Goal: Task Accomplishment & Management: Manage account settings

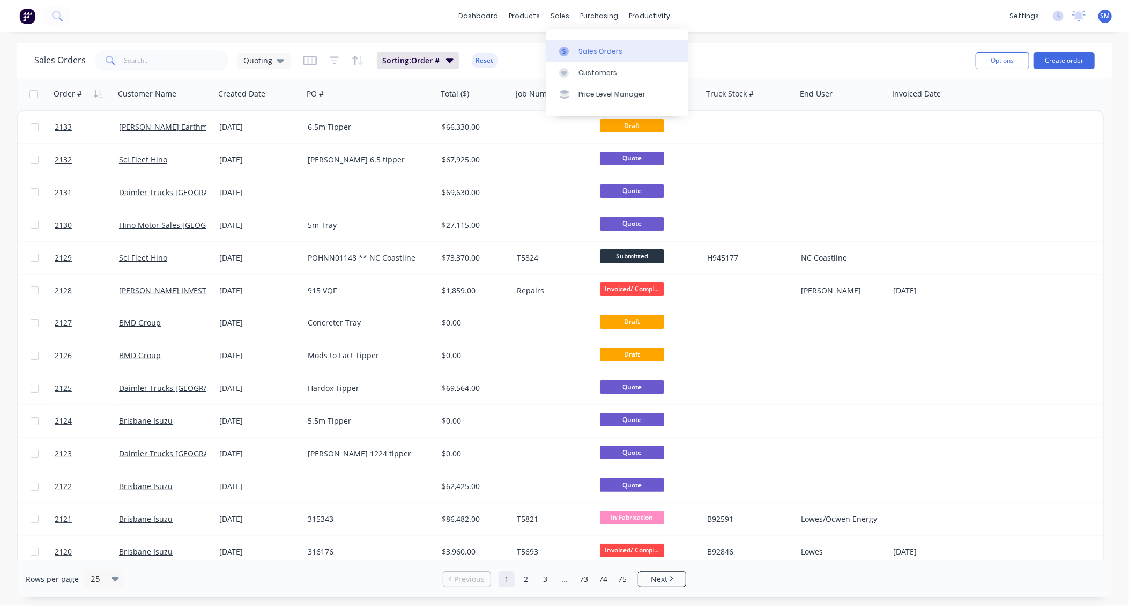
click at [598, 49] on div "Sales Orders" at bounding box center [600, 52] width 44 height 10
click at [144, 59] on input "text" at bounding box center [176, 60] width 105 height 21
type input "abyss"
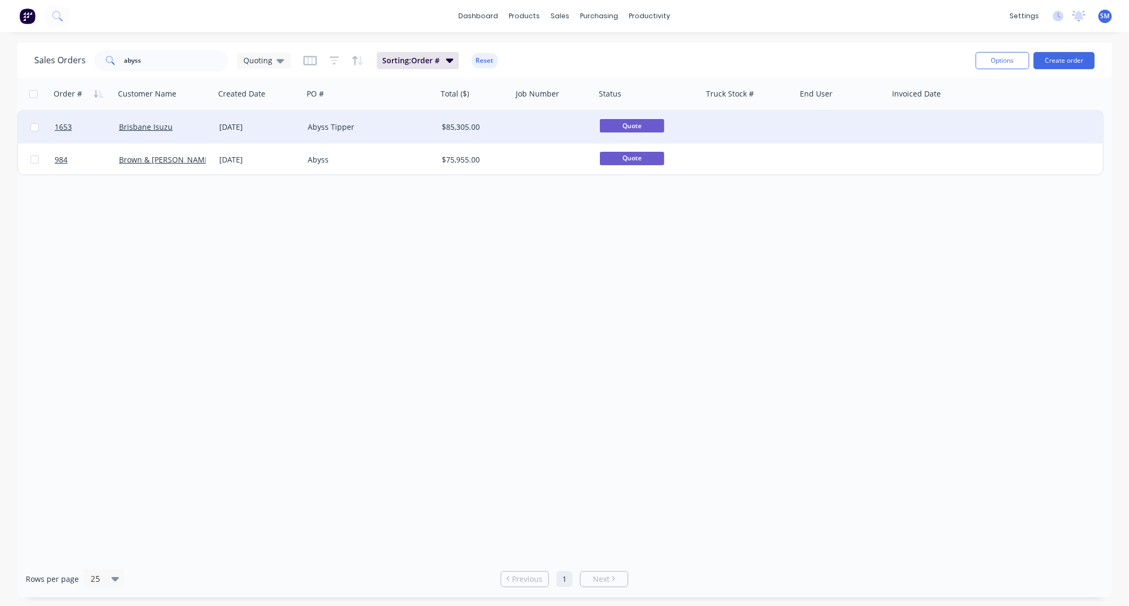
click at [319, 124] on div "Abyss Tipper" at bounding box center [367, 127] width 119 height 11
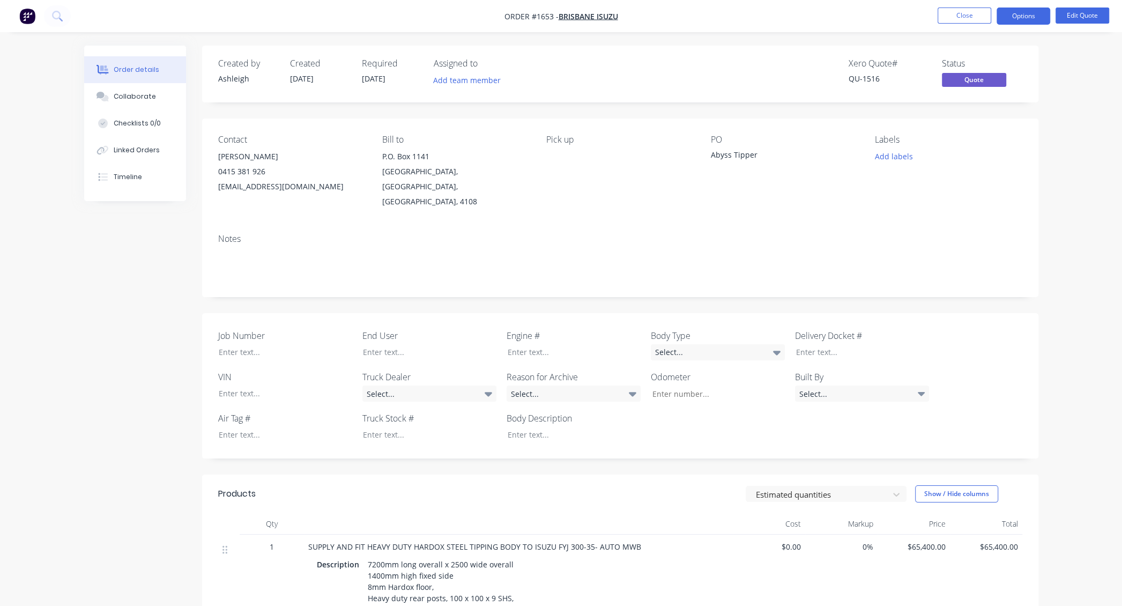
click at [729, 63] on div "Xero Quote # QU-1516 Status Quote" at bounding box center [781, 73] width 481 height 31
click at [967, 14] on button "Close" at bounding box center [965, 16] width 54 height 16
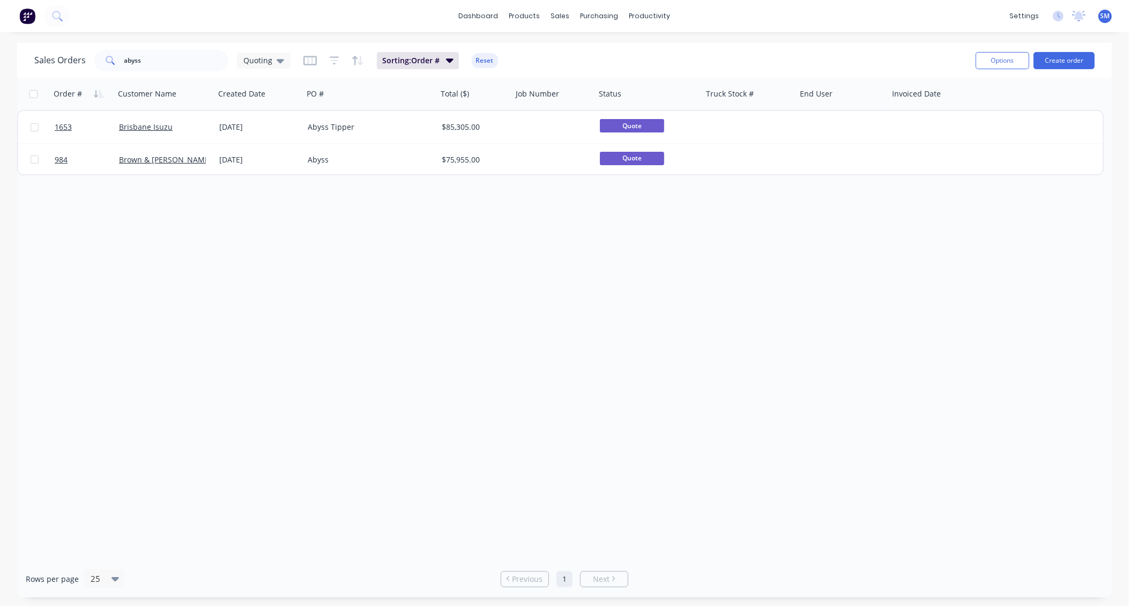
click at [826, 319] on div "Order # Customer Name Created Date PO # Total ($) Job Number Status Truck Stock…" at bounding box center [564, 319] width 1095 height 482
click at [695, 329] on div "Order # Customer Name Created Date PO # Total ($) Job Number Status Truck Stock…" at bounding box center [564, 319] width 1095 height 482
drag, startPoint x: 145, startPoint y: 62, endPoint x: 80, endPoint y: 55, distance: 64.6
click at [80, 56] on div "Sales Orders abyss Quoting" at bounding box center [162, 60] width 256 height 21
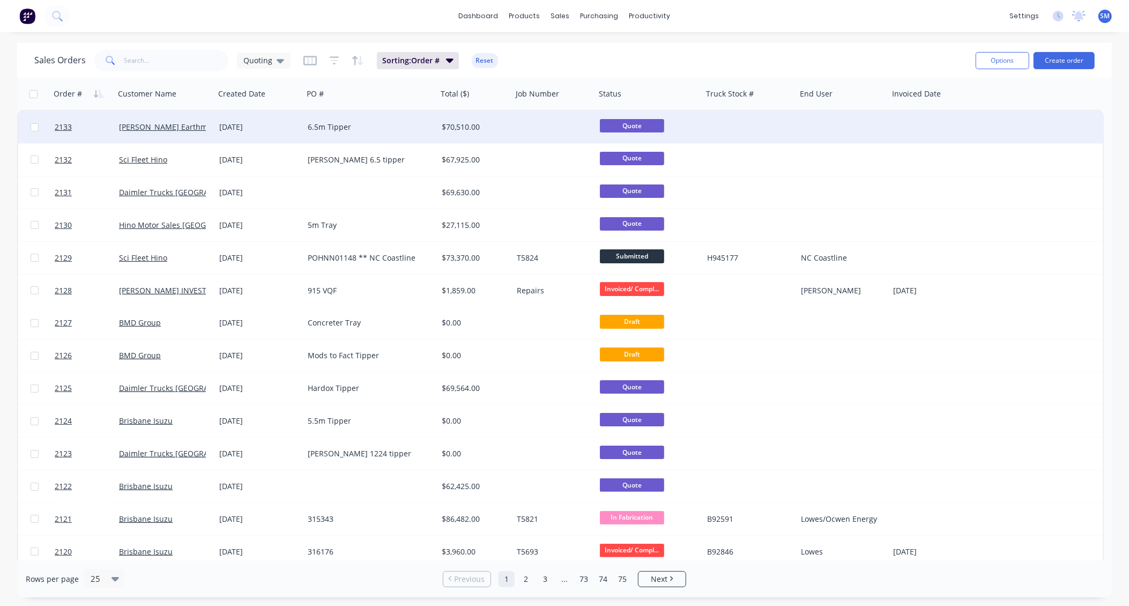
click at [325, 123] on div "6.5m Tipper" at bounding box center [367, 127] width 119 height 11
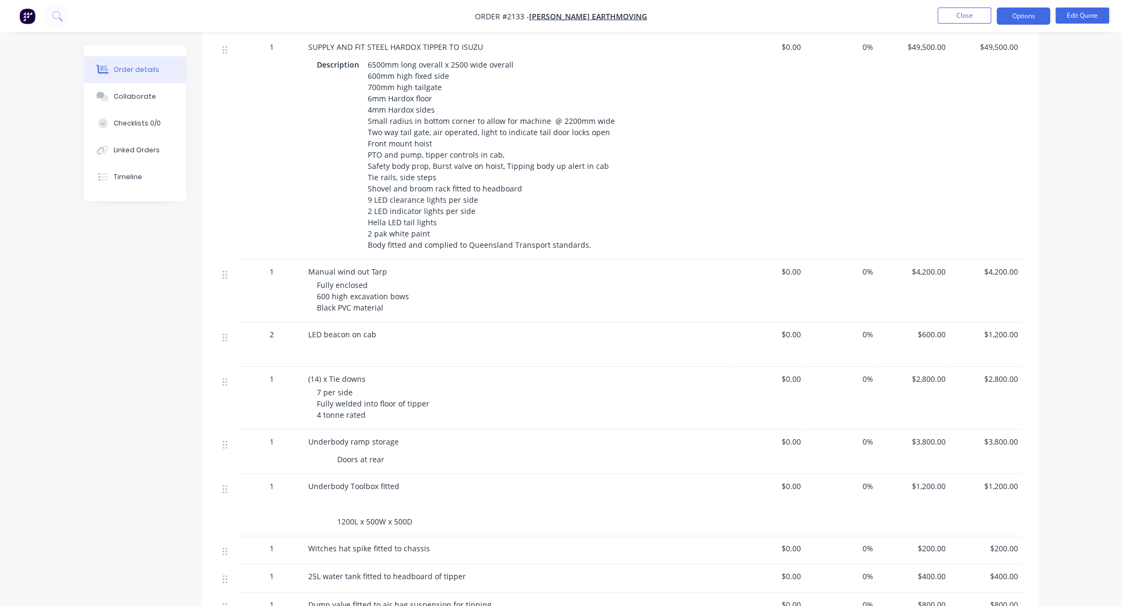
scroll to position [487, 0]
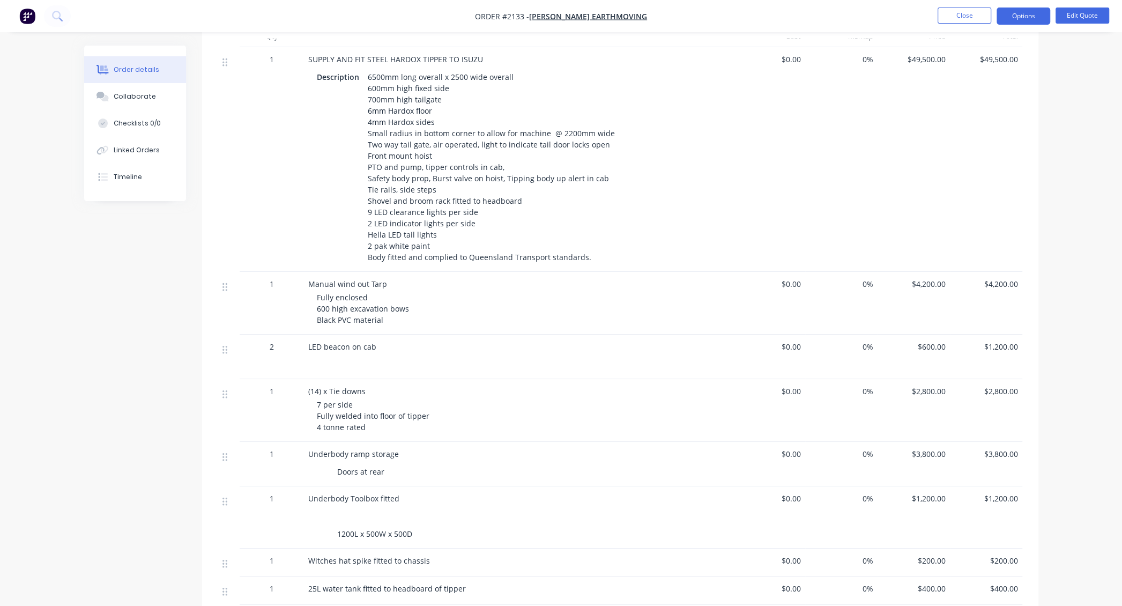
click at [915, 278] on span "$4,200.00" at bounding box center [914, 283] width 64 height 11
click at [931, 278] on span "$4,200.00" at bounding box center [914, 283] width 64 height 11
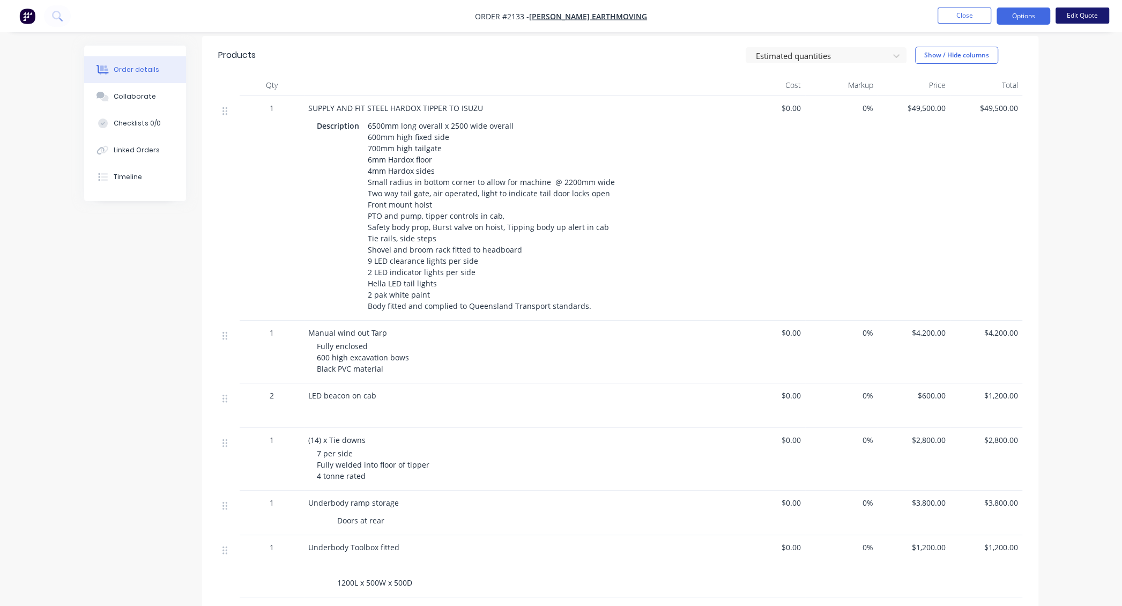
click at [993, 13] on button "Edit Quote" at bounding box center [1083, 16] width 54 height 16
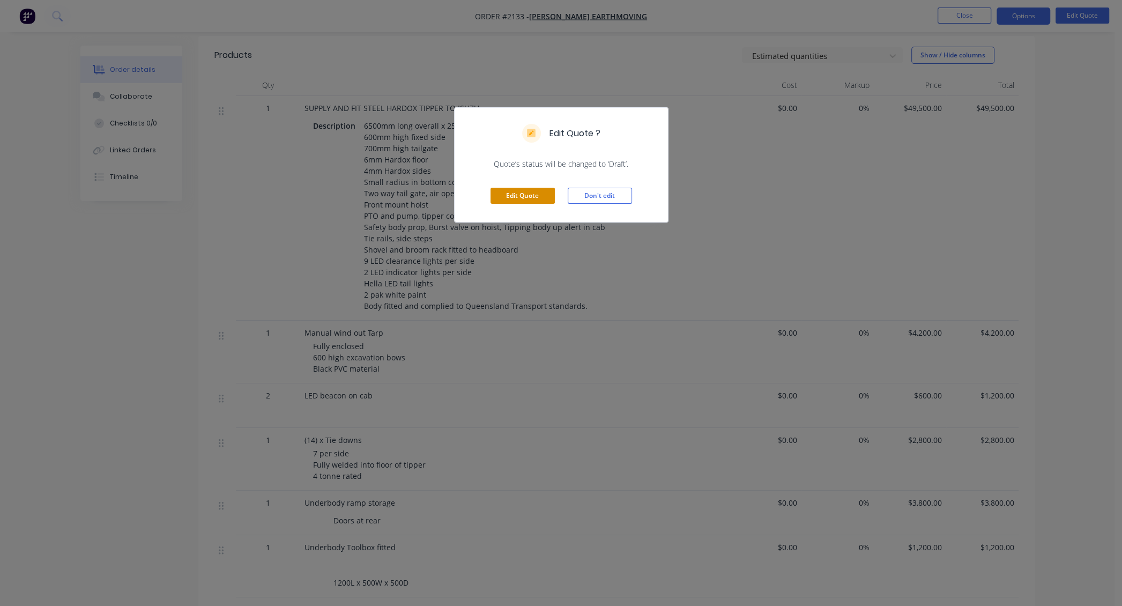
click at [518, 196] on button "Edit Quote" at bounding box center [523, 196] width 64 height 16
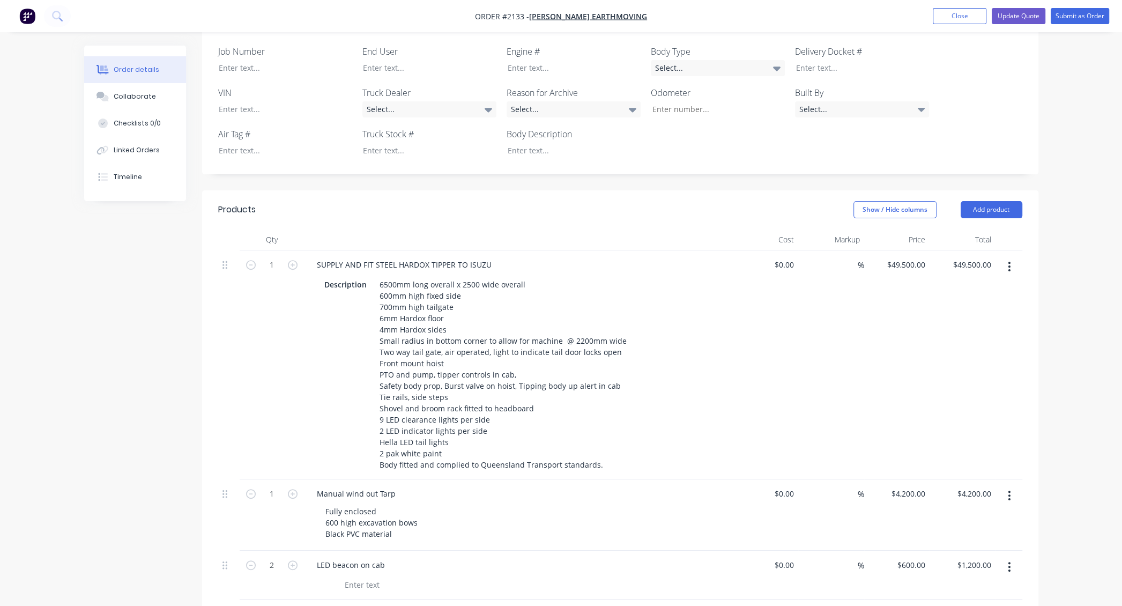
scroll to position [292, 0]
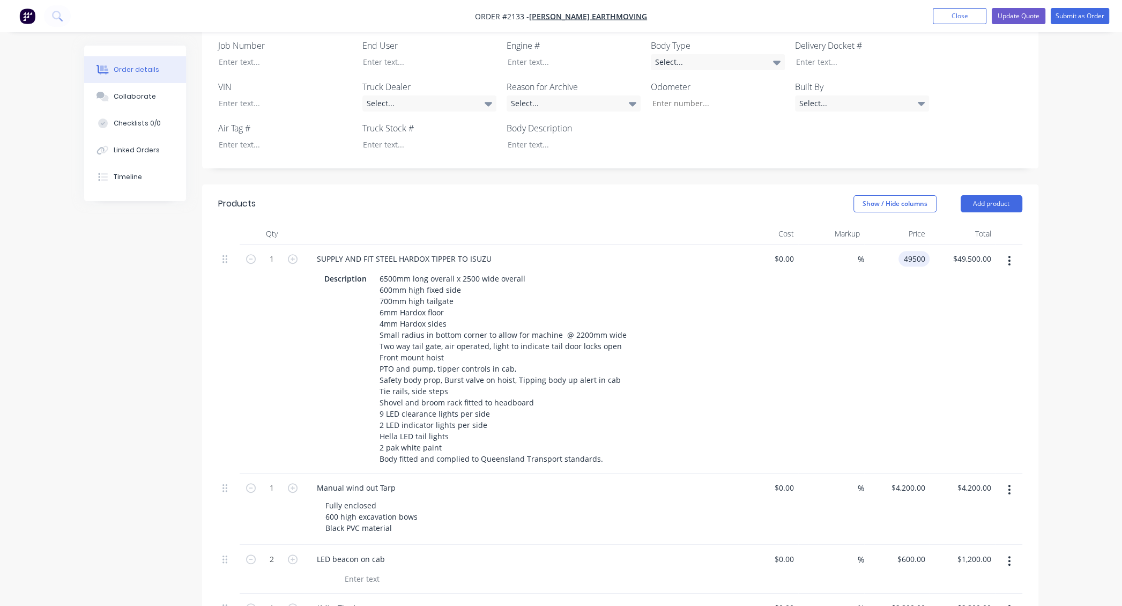
drag, startPoint x: 903, startPoint y: 246, endPoint x: 909, endPoint y: 254, distance: 9.9
click at [903, 251] on div "49500 49500" at bounding box center [916, 259] width 27 height 16
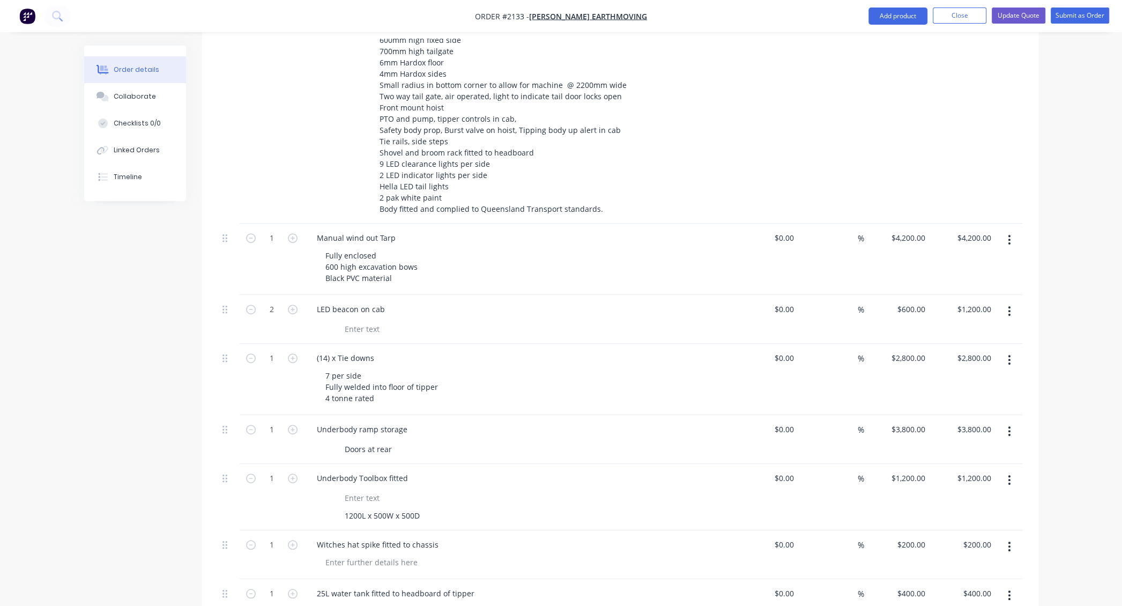
scroll to position [584, 0]
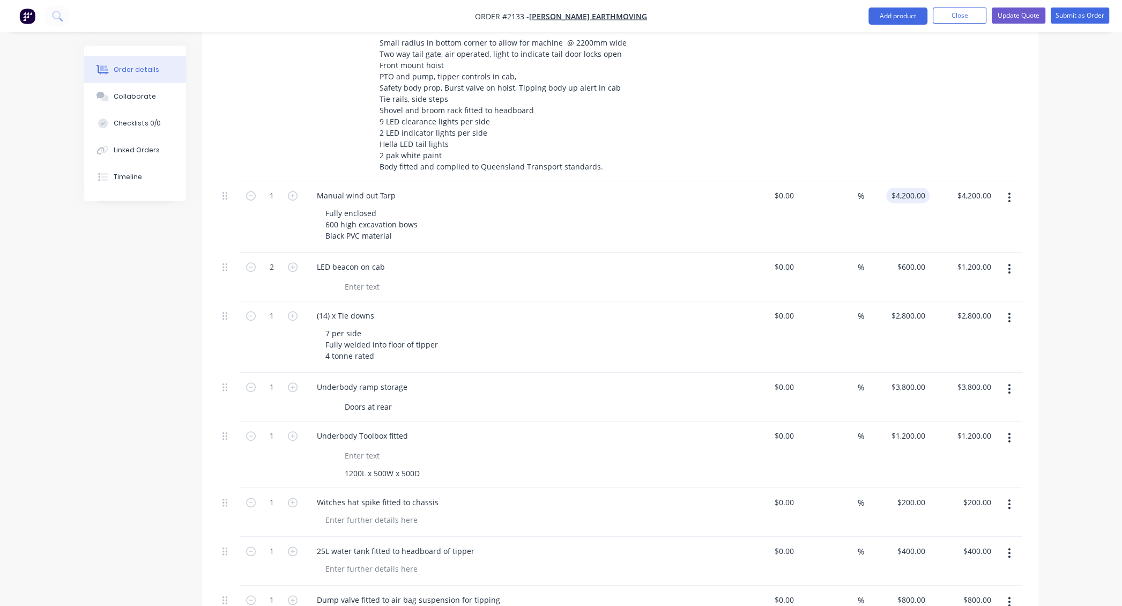
type input "$49,800.00"
click at [907, 188] on div "4200 $4,200.00" at bounding box center [909, 196] width 39 height 16
type input "$4,500.00"
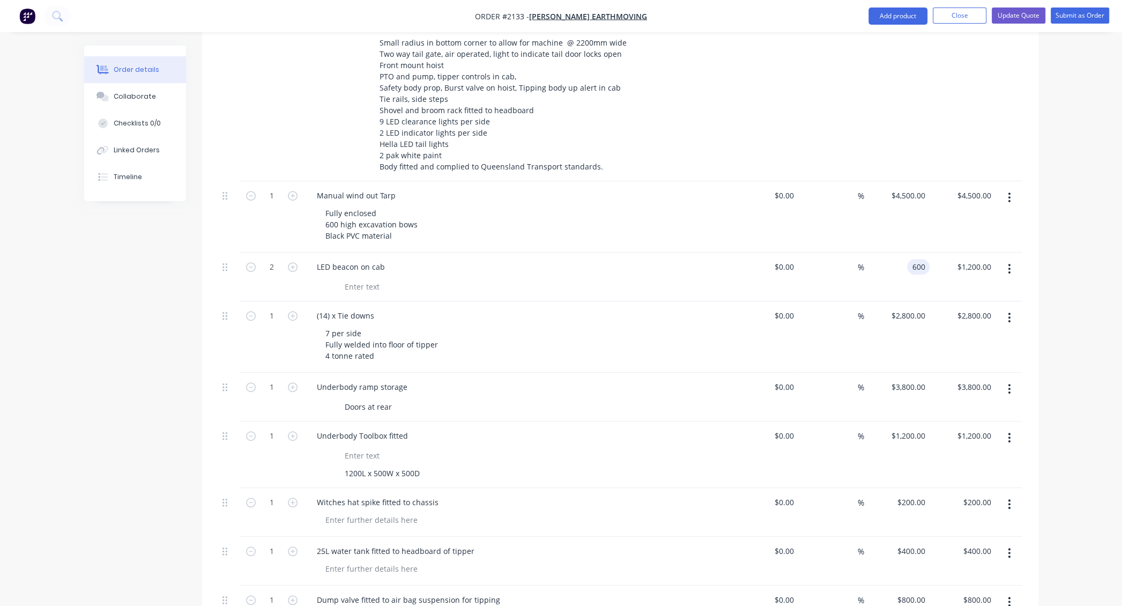
click at [922, 259] on input "600" at bounding box center [920, 267] width 18 height 16
type input "$1,200.00"
type input "$2,400.00"
click at [916, 308] on input "2800" at bounding box center [909, 316] width 39 height 16
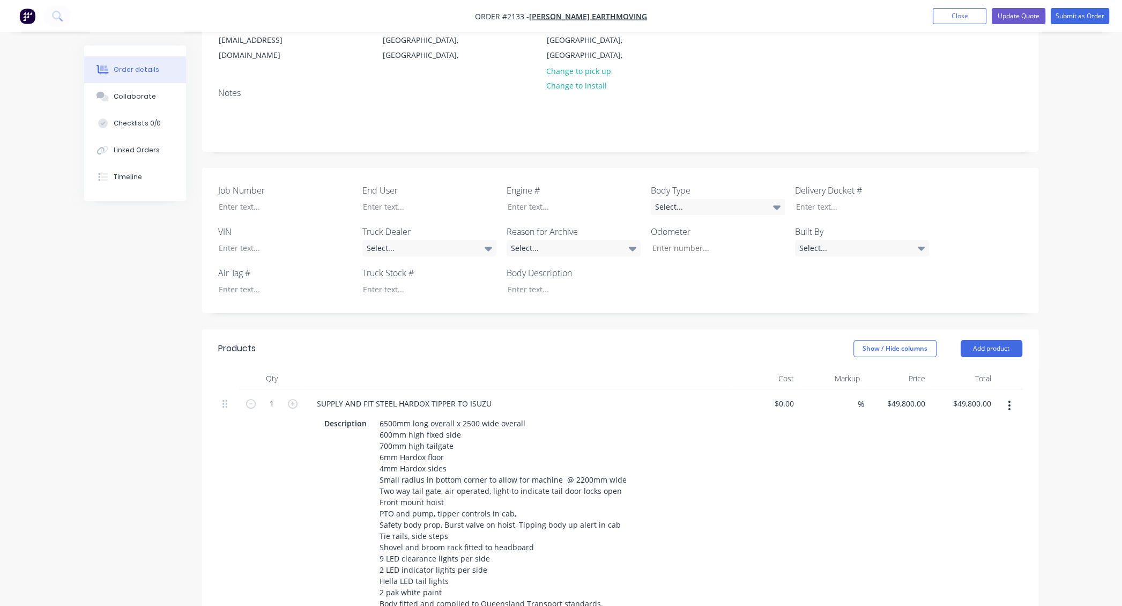
scroll to position [48, 0]
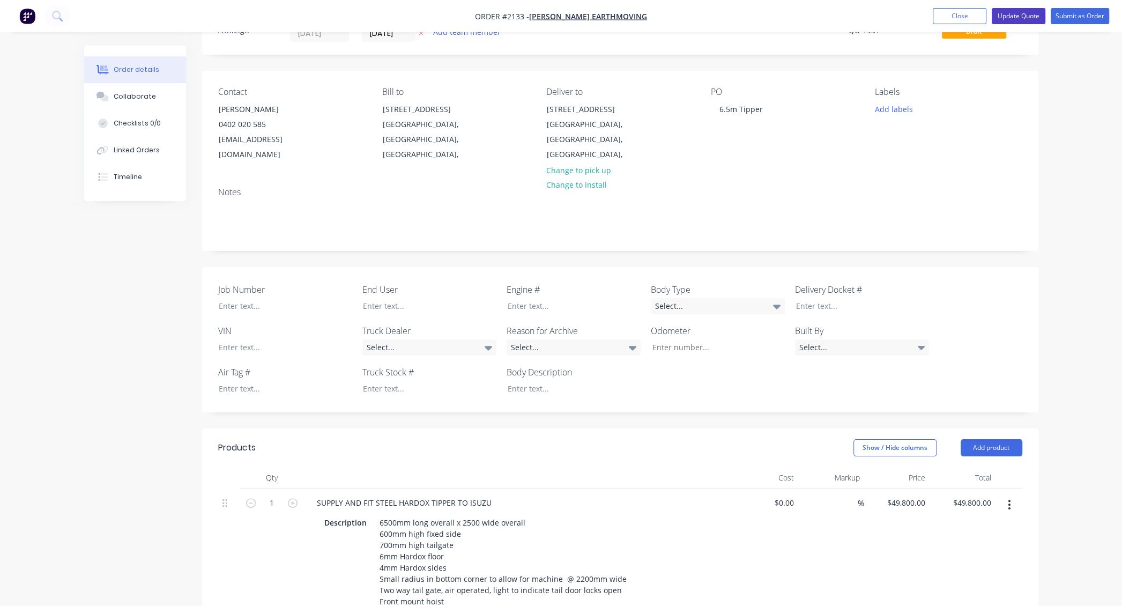
type input "$2,800.00"
click at [993, 11] on button "Update Quote" at bounding box center [1019, 16] width 54 height 16
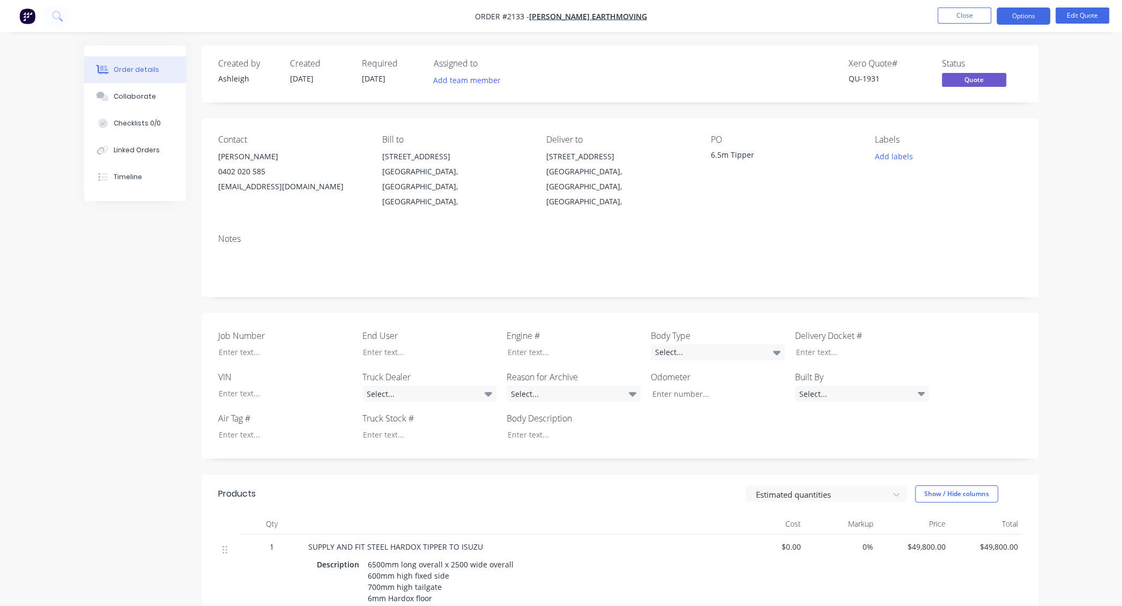
drag, startPoint x: 763, startPoint y: 183, endPoint x: 1093, endPoint y: 167, distance: 330.1
click at [763, 184] on div "PO 6.5m Tipper" at bounding box center [784, 172] width 147 height 75
click at [772, 225] on div "Notes" at bounding box center [620, 261] width 836 height 72
click at [822, 225] on div "Notes" at bounding box center [620, 261] width 836 height 72
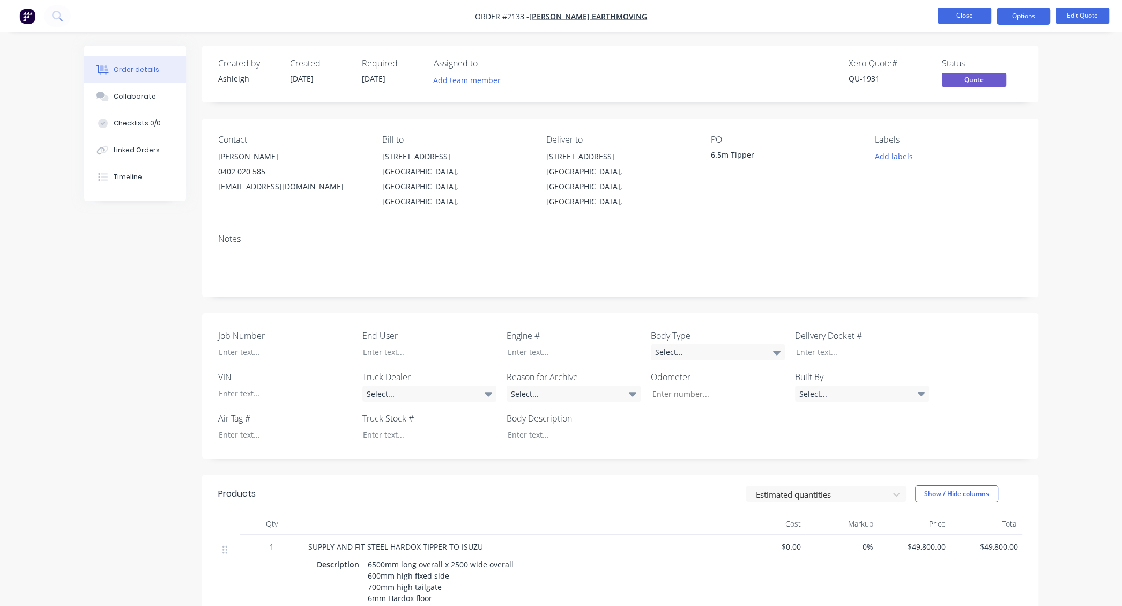
click at [962, 13] on button "Close" at bounding box center [965, 16] width 54 height 16
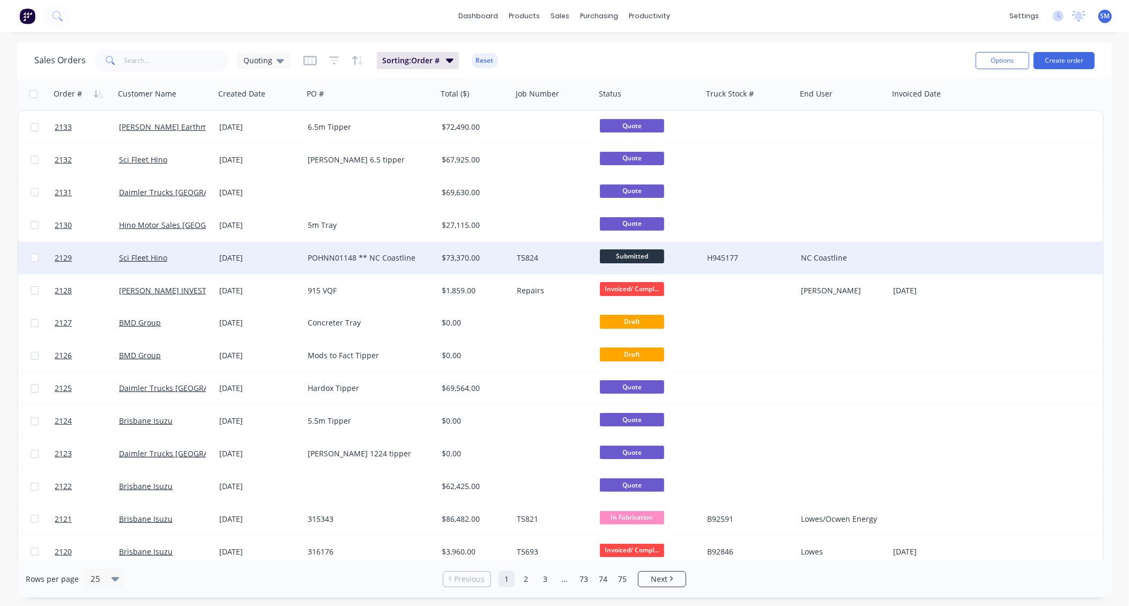
click at [318, 255] on div "POHNN01148 ** NC Coastline" at bounding box center [367, 257] width 119 height 11
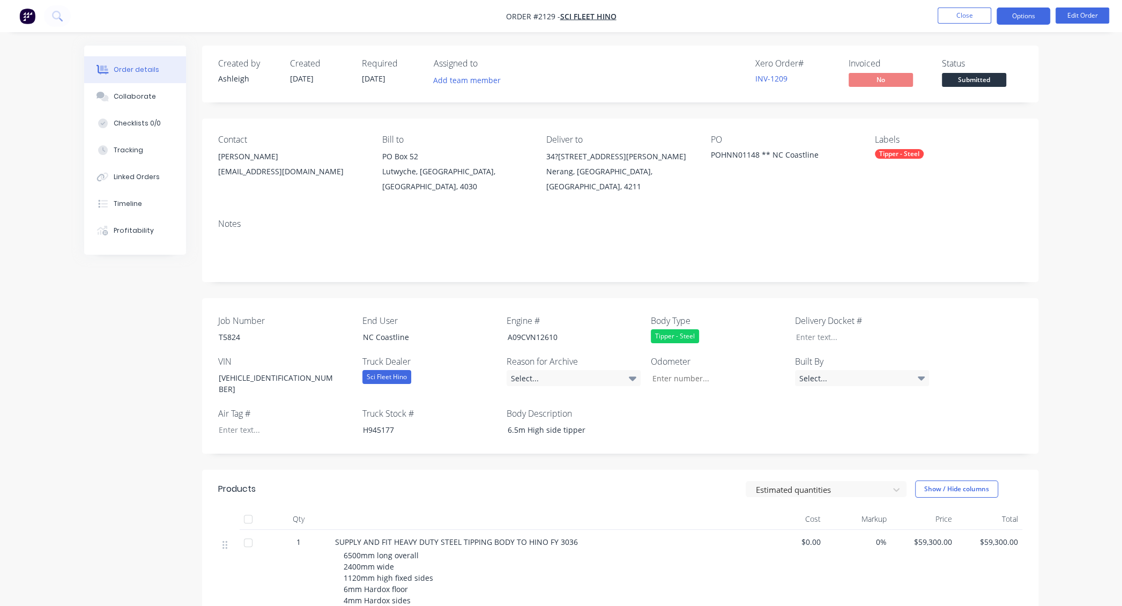
click at [993, 11] on button "Options" at bounding box center [1024, 16] width 54 height 17
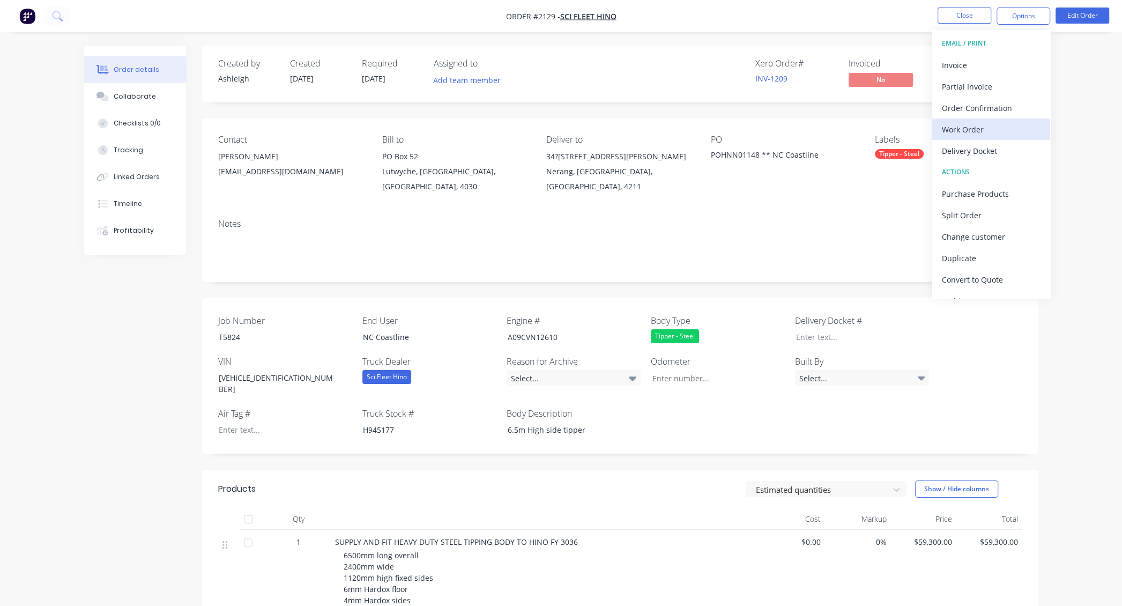
click at [962, 128] on div "Work Order" at bounding box center [991, 130] width 99 height 16
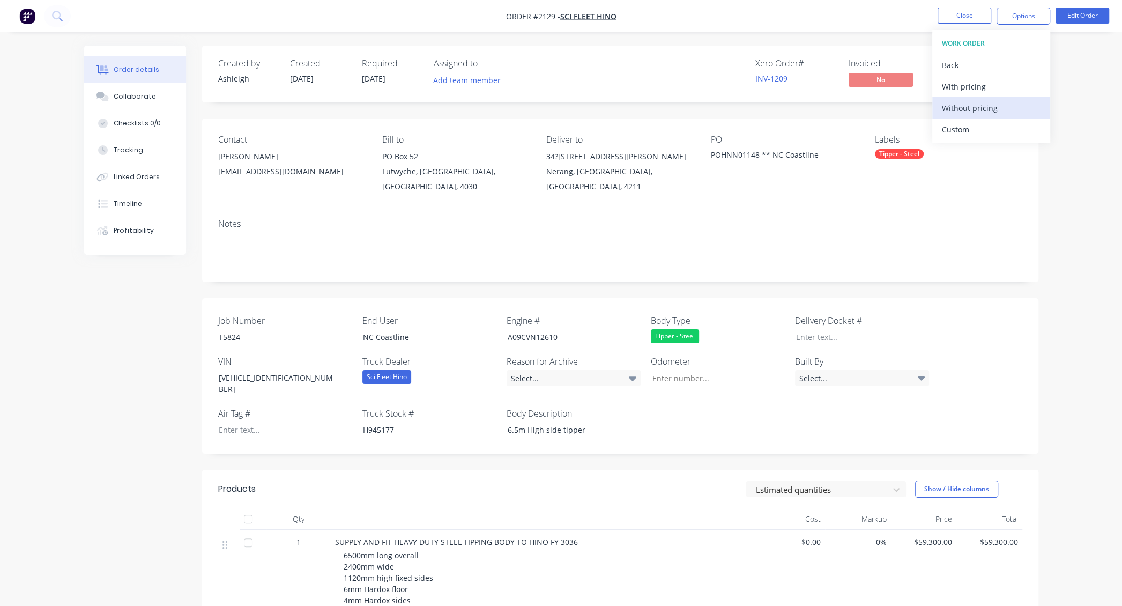
click at [961, 107] on div "Without pricing" at bounding box center [991, 108] width 99 height 16
click at [578, 184] on div "Contact [PERSON_NAME][GEOGRAPHIC_DATA][PERSON_NAME][EMAIL_ADDRESS][DOMAIN_NAME]…" at bounding box center [620, 164] width 836 height 92
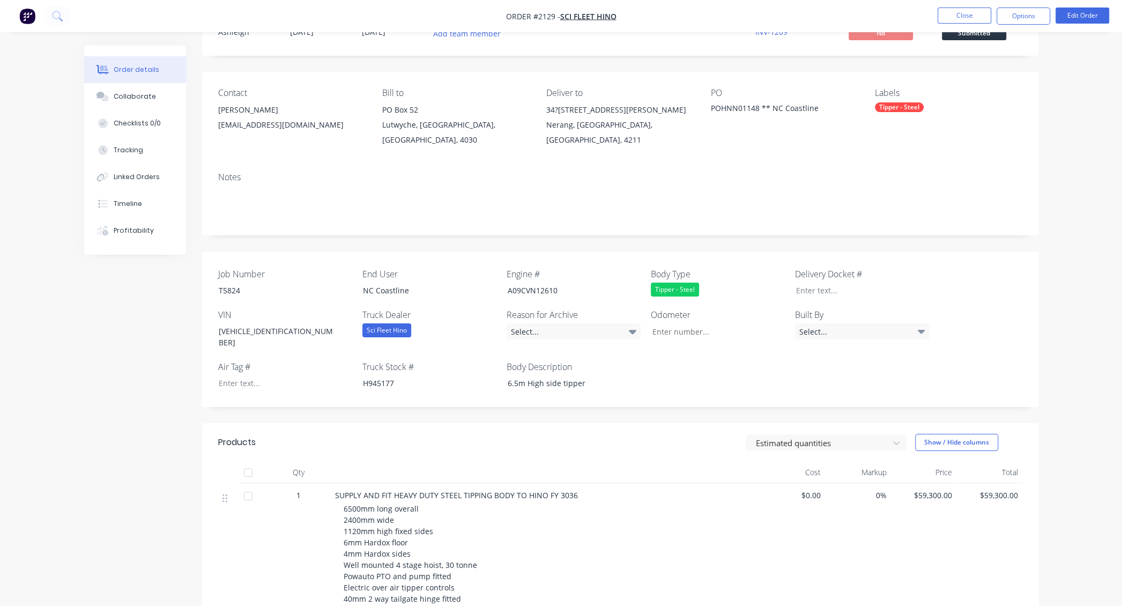
scroll to position [46, 0]
click at [993, 16] on button "Options" at bounding box center [1024, 16] width 54 height 17
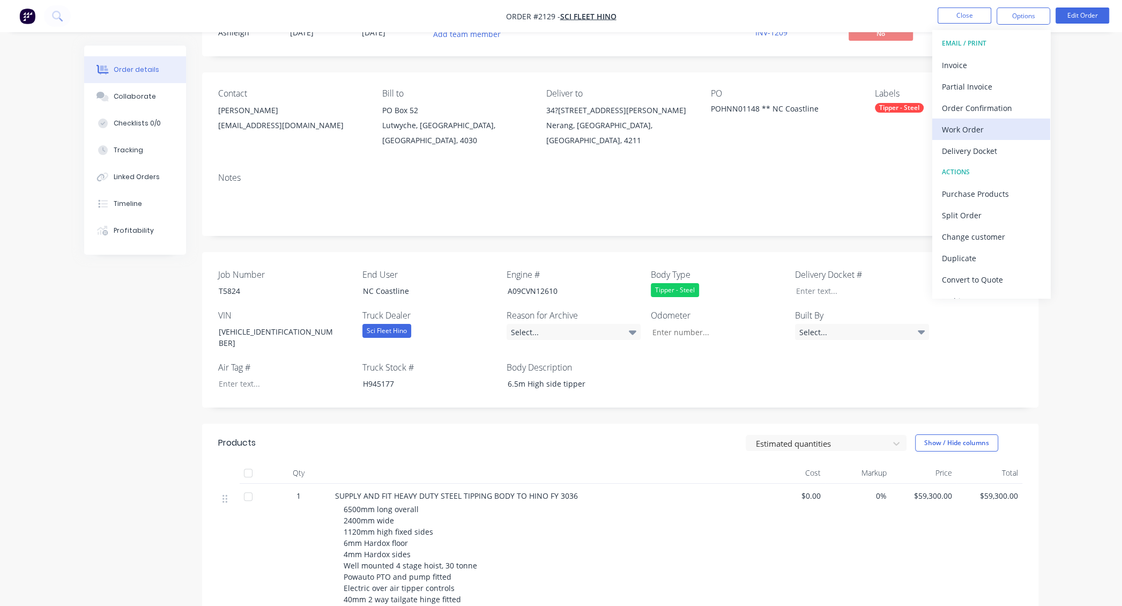
click at [968, 129] on div "Work Order" at bounding box center [991, 130] width 99 height 16
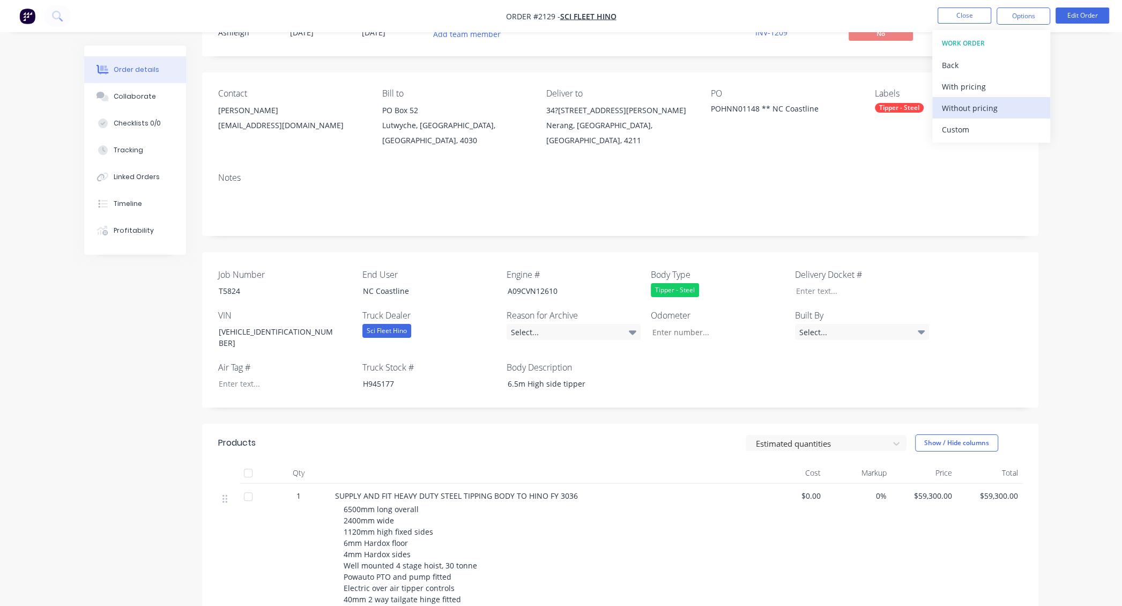
click at [964, 107] on div "Without pricing" at bounding box center [991, 108] width 99 height 16
click at [993, 76] on div "Order details Collaborate Checklists 0/0 Tracking Linked Orders Timeline Profit…" at bounding box center [561, 461] width 1122 height 1014
click at [972, 13] on button "Close" at bounding box center [965, 16] width 54 height 16
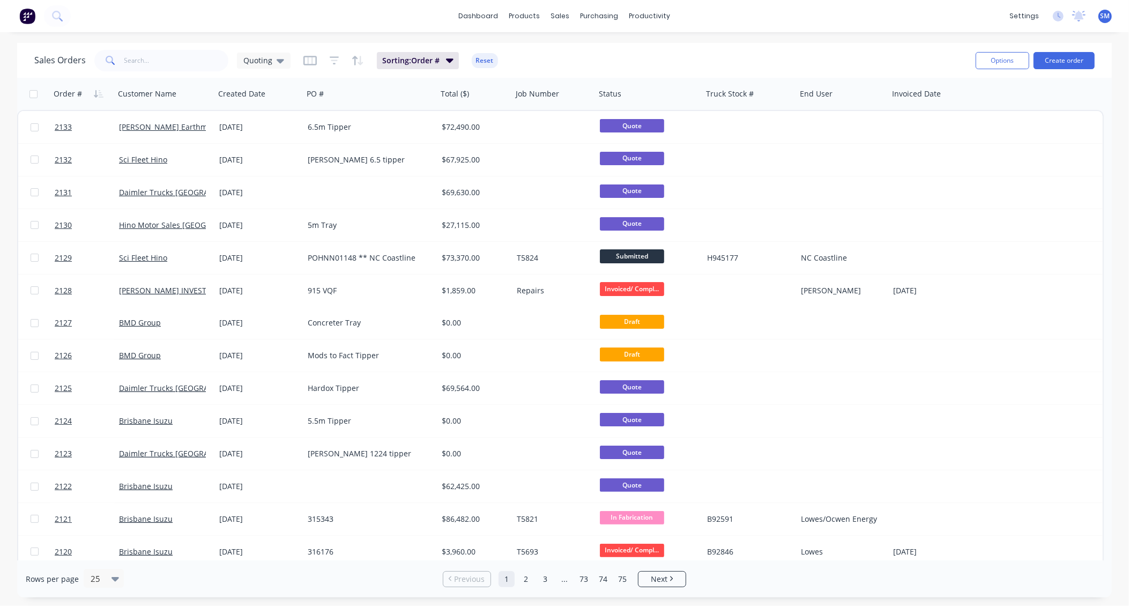
click at [730, 53] on div "Sales Orders Quoting Sorting: Order # Reset" at bounding box center [500, 60] width 933 height 26
click at [678, 69] on div "Sales Orders Quoting Sorting: Order # Reset" at bounding box center [500, 60] width 933 height 26
click at [139, 59] on input "text" at bounding box center [176, 60] width 105 height 21
click at [243, 13] on div "dashboard products sales purchasing productivity dashboard products Product Cat…" at bounding box center [564, 16] width 1129 height 32
click at [138, 58] on input "text" at bounding box center [176, 60] width 105 height 21
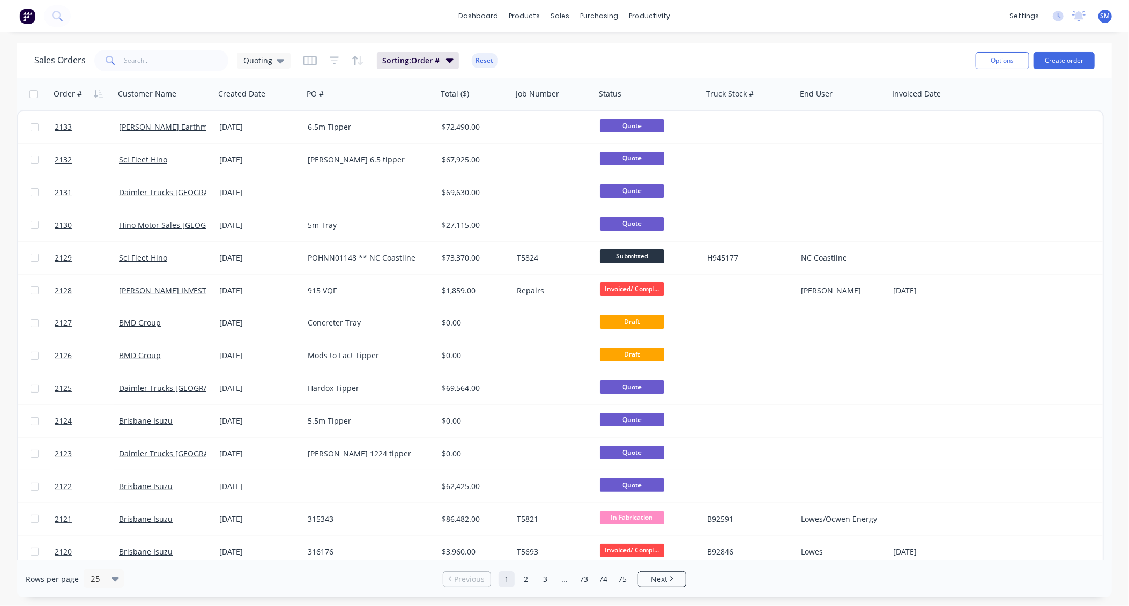
click at [603, 55] on div "Sales Orders Quoting Sorting: Order # Reset" at bounding box center [500, 60] width 933 height 26
click at [739, 58] on div "Sales Orders Quoting Sorting: Order # Reset" at bounding box center [500, 60] width 933 height 26
click at [620, 68] on div "Sales Orders Quoting Sorting: Order # Reset" at bounding box center [500, 60] width 933 height 26
click at [757, 58] on div "Sales Orders Quoting Sorting: Order # Reset" at bounding box center [500, 60] width 933 height 26
click at [616, 50] on div "Sales Orders Quoting Sorting: Order # Reset" at bounding box center [500, 60] width 933 height 26
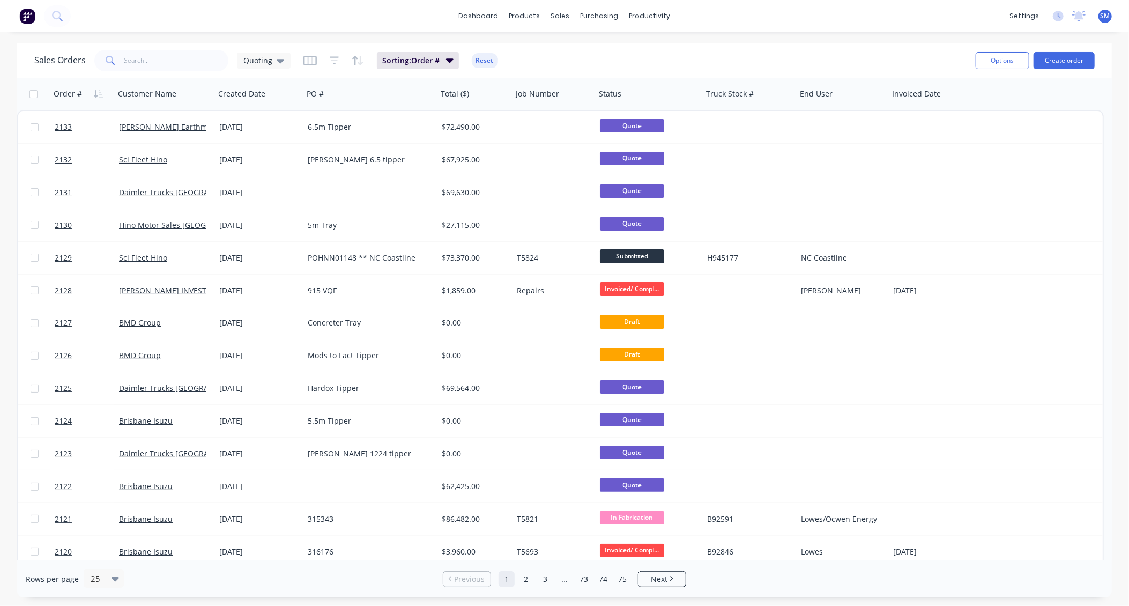
click at [580, 47] on div "Sales Orders Quoting Sorting: Order # Reset" at bounding box center [500, 60] width 933 height 26
click at [662, 49] on div "Workflow" at bounding box center [668, 52] width 32 height 10
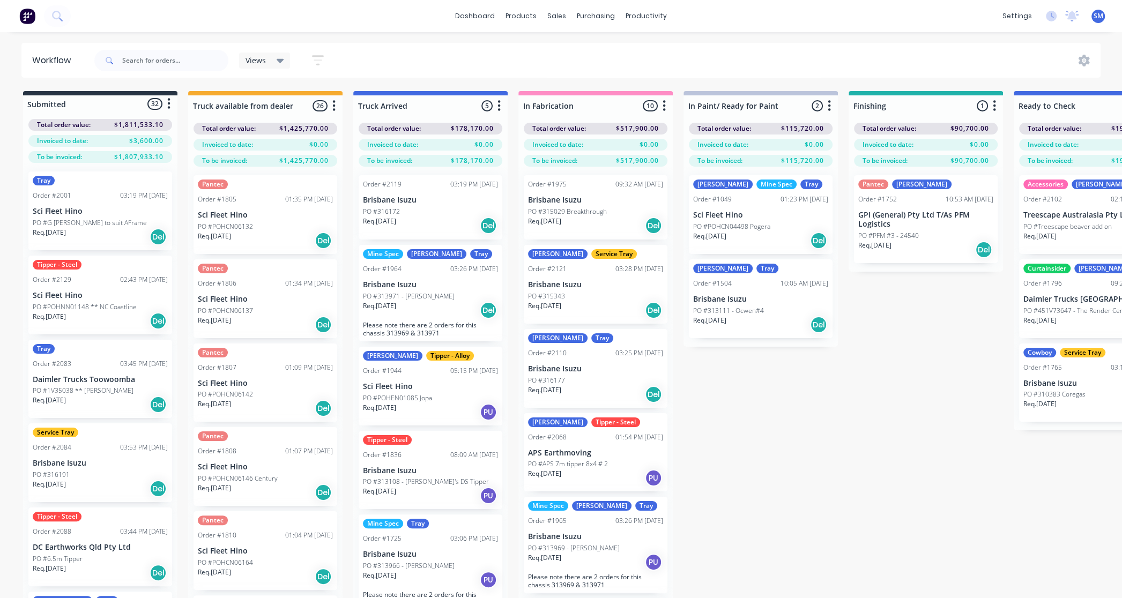
click at [898, 391] on div "Submitted 32 Status colour #273444 hex #273444 Save Cancel Summaries Total orde…" at bounding box center [963, 363] width 1943 height 545
click at [933, 205] on div "Pantec [PERSON_NAME] Order #1752 10:53 AM [DATE] GPI (General) Pty Ltd T/As PFM…" at bounding box center [926, 219] width 144 height 88
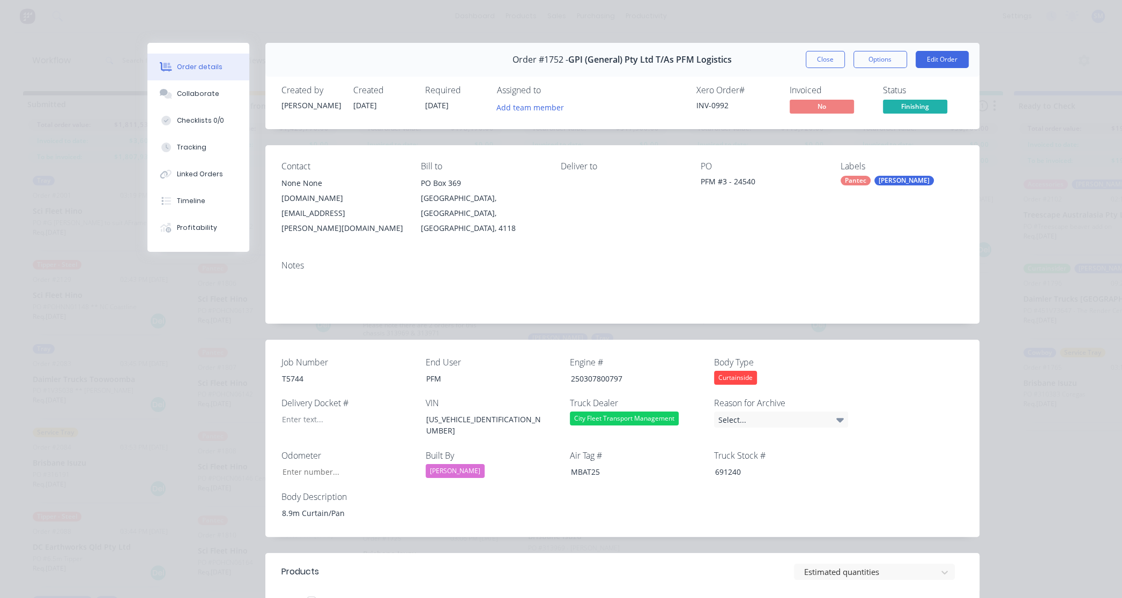
click at [822, 55] on button "Close" at bounding box center [825, 59] width 39 height 17
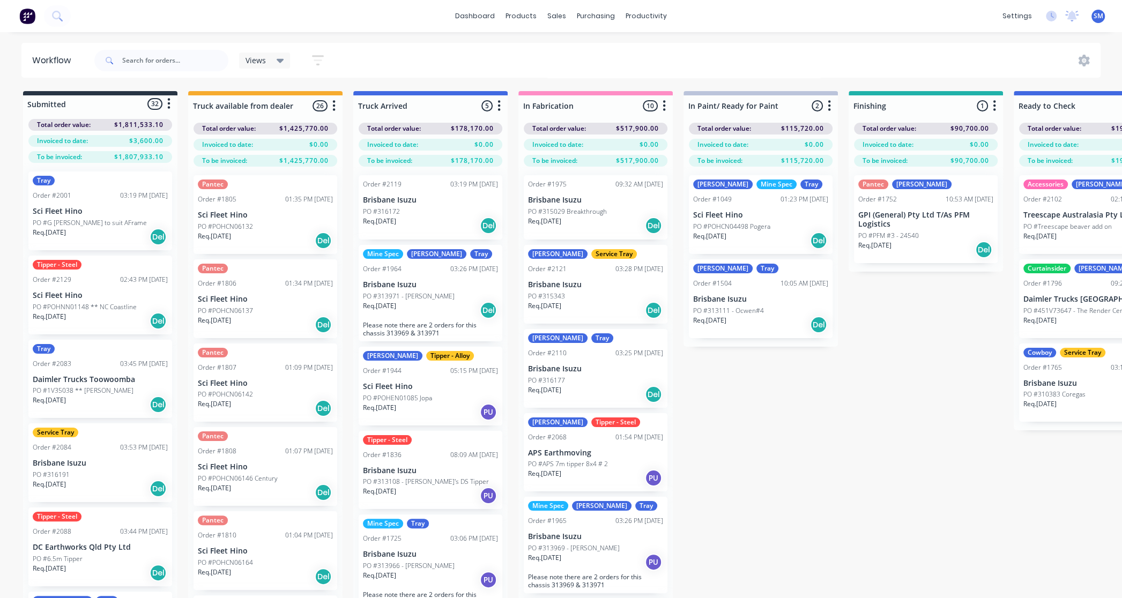
click at [908, 316] on div "Submitted 32 Status colour #273444 hex #273444 Save Cancel Summaries Total orde…" at bounding box center [963, 363] width 1943 height 545
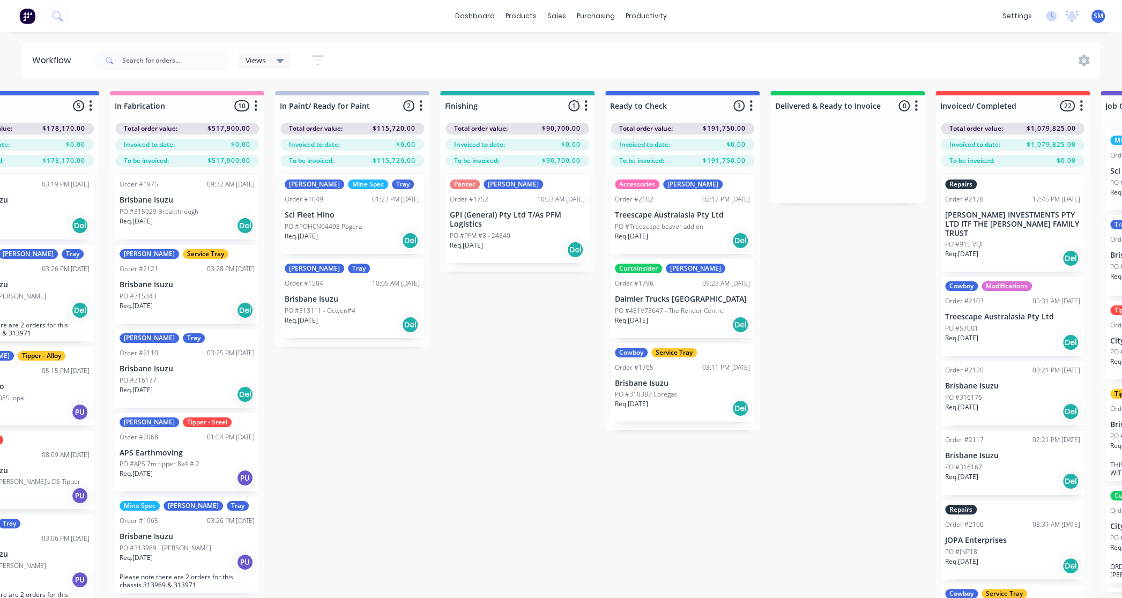
scroll to position [0, 435]
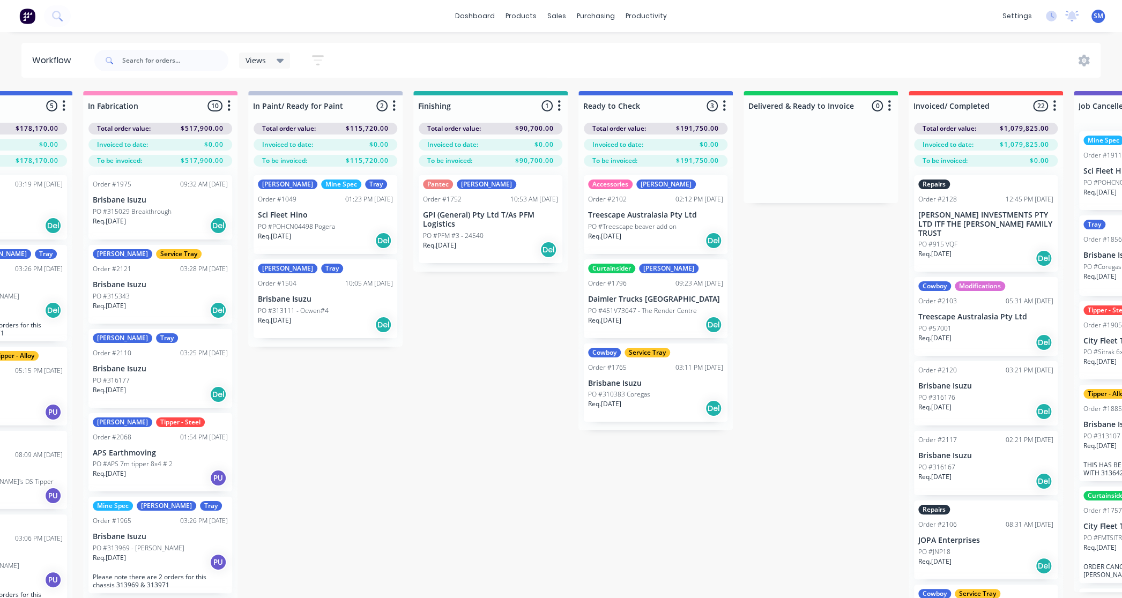
click at [790, 359] on div "Submitted 32 Status colour #273444 hex #273444 Save Cancel Summaries Total orde…" at bounding box center [528, 363] width 1943 height 545
click at [632, 506] on div "Submitted 32 Status colour #273444 hex #273444 Save Cancel Summaries Total orde…" at bounding box center [528, 363] width 1943 height 545
drag, startPoint x: 648, startPoint y: 229, endPoint x: 631, endPoint y: 203, distance: 31.1
click at [631, 203] on div "Accessories [PERSON_NAME] Order #2102 02:12 PM [DATE] Treescape Australasia Pty…" at bounding box center [655, 301] width 154 height 269
click at [616, 211] on p "Treescape Australasia Pty Ltd" at bounding box center [655, 215] width 135 height 9
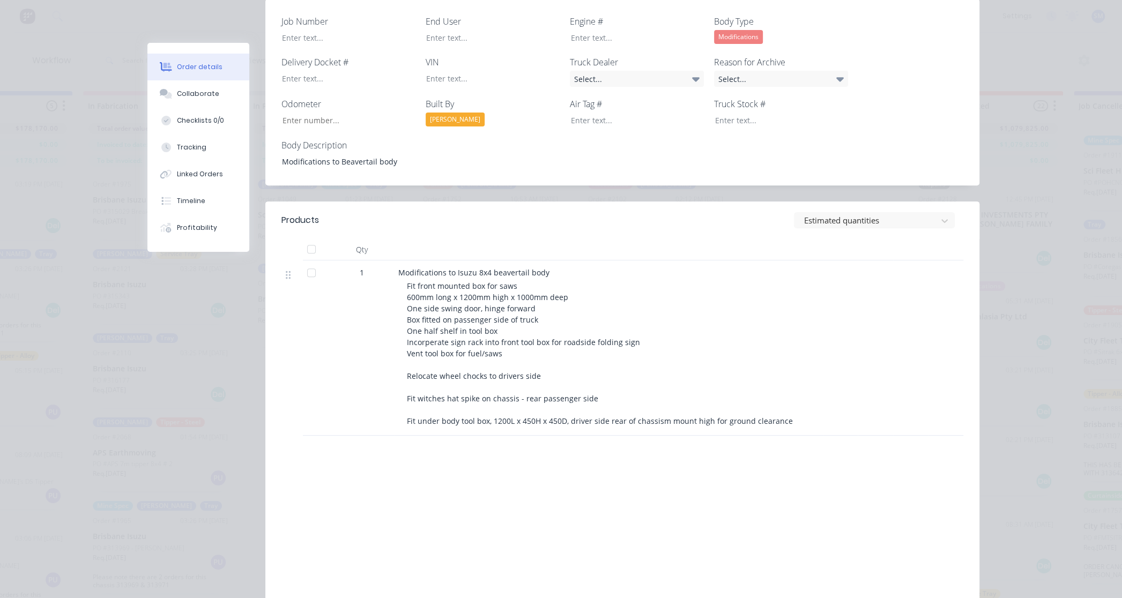
scroll to position [0, 0]
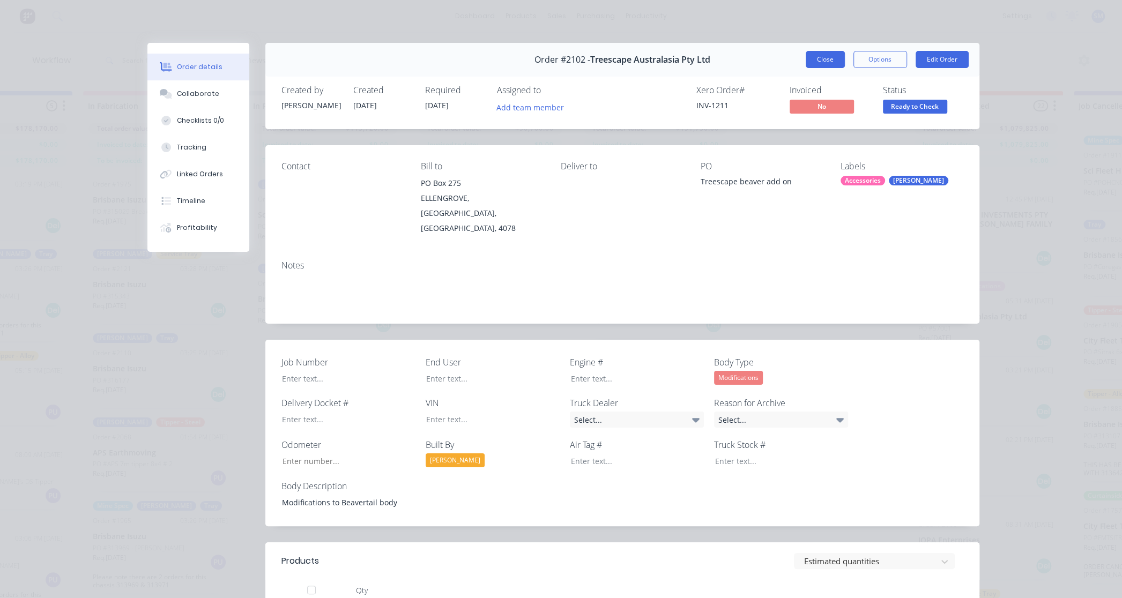
click at [822, 58] on button "Close" at bounding box center [825, 59] width 39 height 17
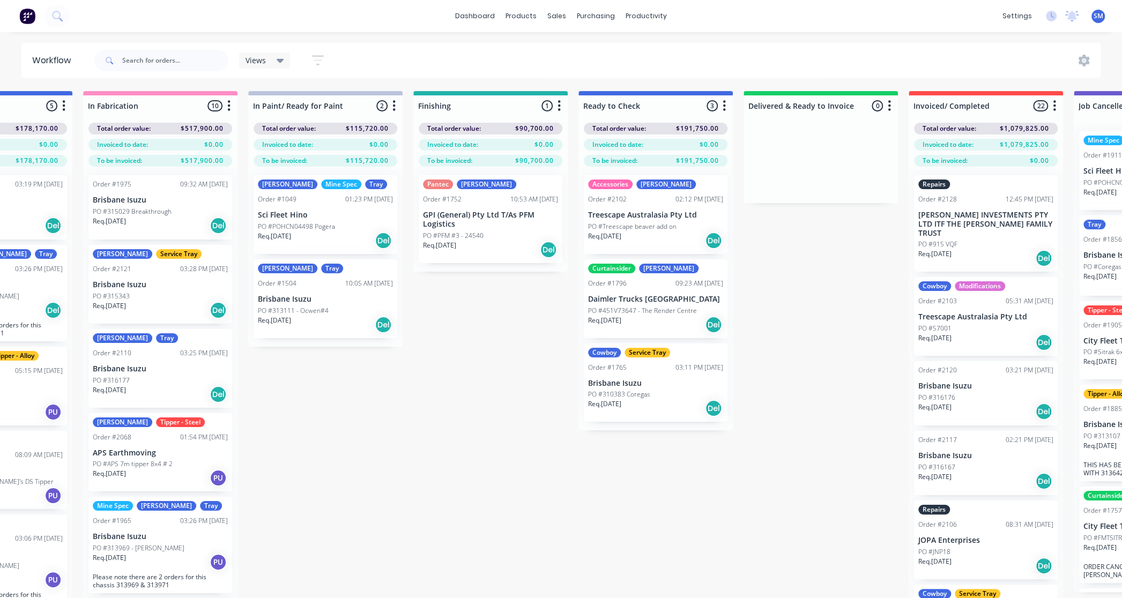
click at [776, 341] on div "Submitted 32 Status colour #273444 hex #273444 Save Cancel Summaries Total orde…" at bounding box center [528, 363] width 1943 height 545
click at [623, 209] on div "Accessories [PERSON_NAME] Order #2102 02:12 PM [DATE] Treescape Australasia Pty…" at bounding box center [656, 214] width 144 height 79
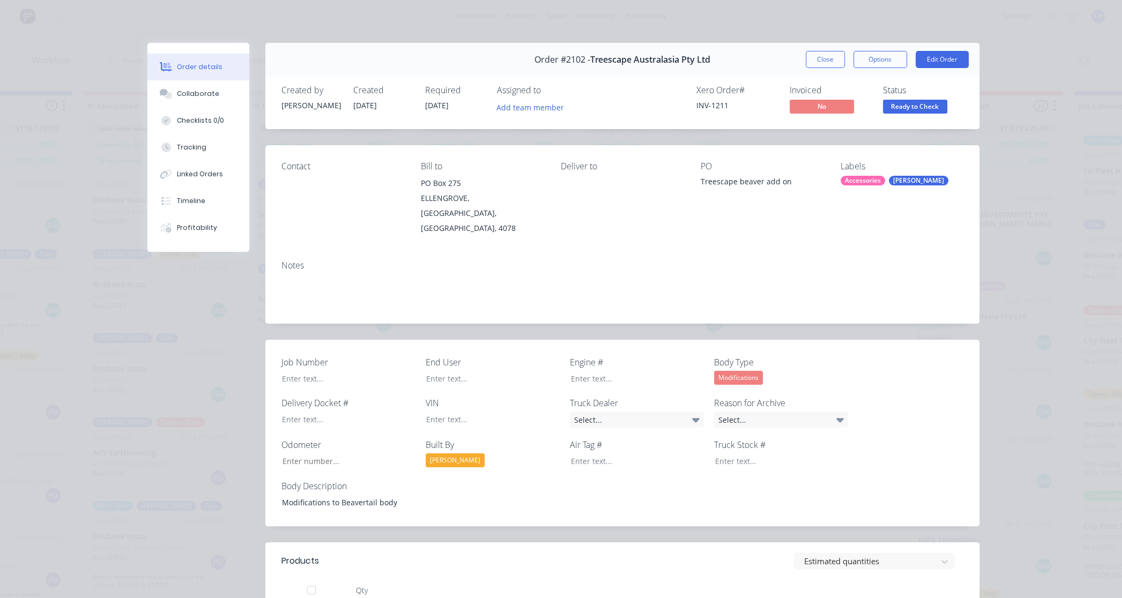
click at [606, 204] on div "Deliver to" at bounding box center [622, 198] width 123 height 75
click at [825, 56] on button "Close" at bounding box center [825, 59] width 39 height 17
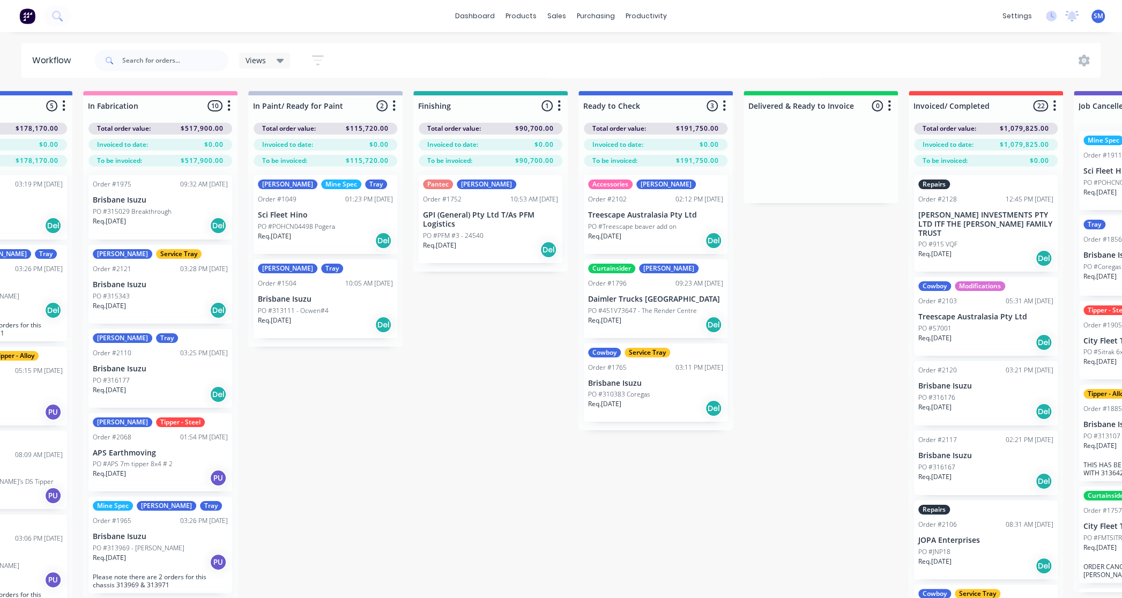
click at [812, 349] on div "Submitted 32 Status colour #273444 hex #273444 Save Cancel Summaries Total orde…" at bounding box center [528, 363] width 1943 height 545
click at [511, 429] on div "Submitted 32 Status colour #273444 hex #273444 Save Cancel Summaries Total orde…" at bounding box center [528, 363] width 1943 height 545
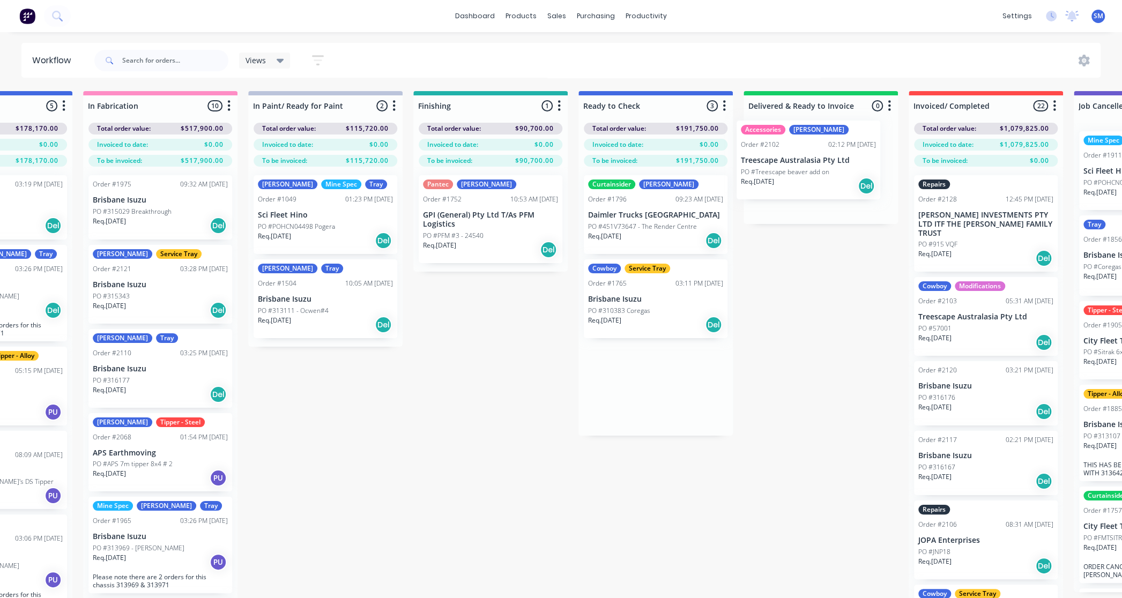
drag, startPoint x: 721, startPoint y: 239, endPoint x: 793, endPoint y: 161, distance: 106.2
click at [793, 161] on div "Submitted 32 Status colour #273444 hex #273444 Save Cancel Summaries Total orde…" at bounding box center [528, 363] width 1943 height 545
click at [841, 314] on div "Submitted 32 Status colour #273444 hex #273444 Save Cancel Summaries Total orde…" at bounding box center [528, 363] width 1943 height 545
click at [487, 407] on div "Submitted 32 Status colour #273444 hex #273444 Save Cancel Summaries Total orde…" at bounding box center [528, 363] width 1943 height 545
click at [470, 454] on div "Submitted 32 Status colour #273444 hex #273444 Save Cancel Summaries Total orde…" at bounding box center [528, 363] width 1943 height 545
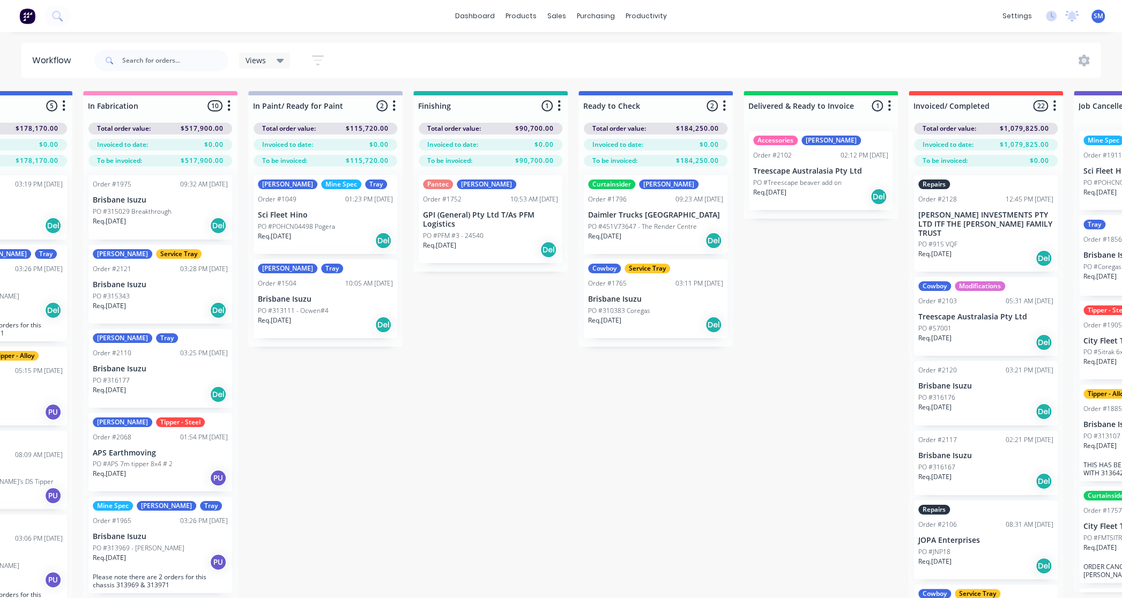
click at [889, 103] on icon "button" at bounding box center [889, 105] width 3 height 13
click at [821, 158] on button "Summaries" at bounding box center [842, 164] width 107 height 18
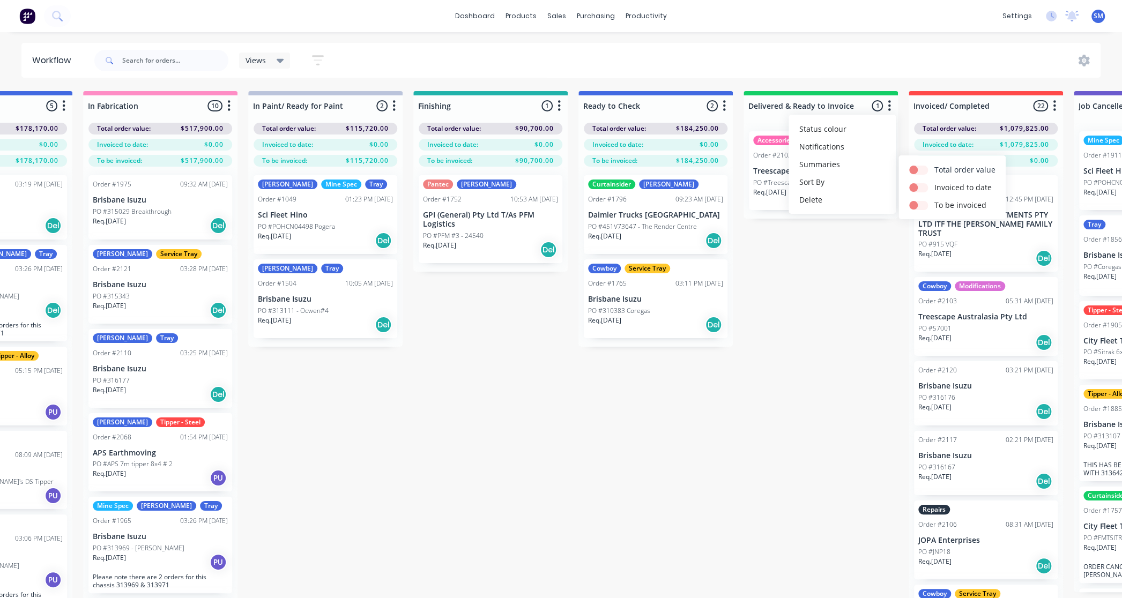
click at [935, 166] on label "Total order value" at bounding box center [964, 169] width 61 height 11
click at [934, 164] on label at bounding box center [934, 164] width 0 height 0
click at [918, 169] on input "checkbox" at bounding box center [913, 169] width 9 height 10
checkbox input "true"
click at [934, 182] on label at bounding box center [934, 182] width 0 height 0
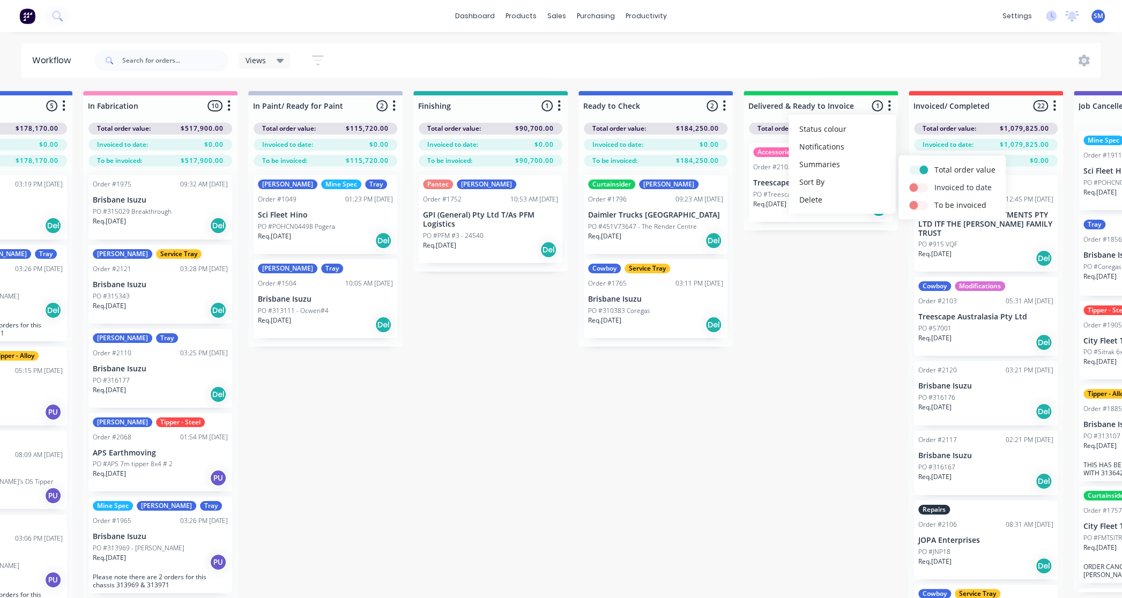
click at [916, 186] on input "checkbox" at bounding box center [913, 187] width 9 height 10
checkbox input "true"
click at [934, 199] on label at bounding box center [934, 199] width 0 height 0
click at [916, 205] on input "checkbox" at bounding box center [913, 204] width 9 height 10
checkbox input "true"
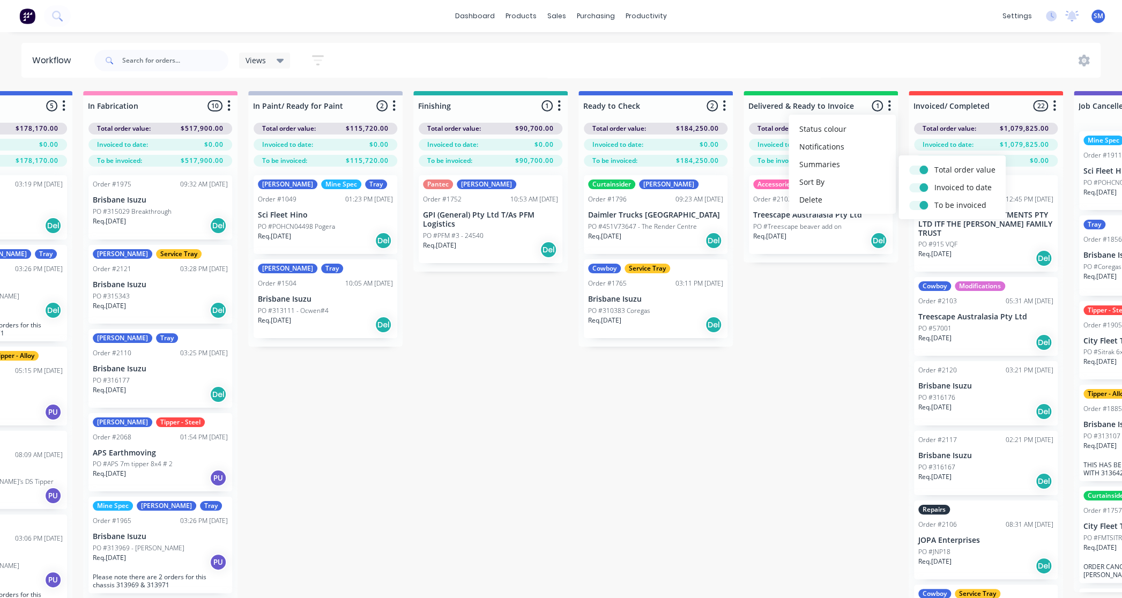
click at [803, 408] on div "Submitted 32 Status colour #273444 hex #273444 Save Cancel Summaries Total orde…" at bounding box center [528, 363] width 1943 height 545
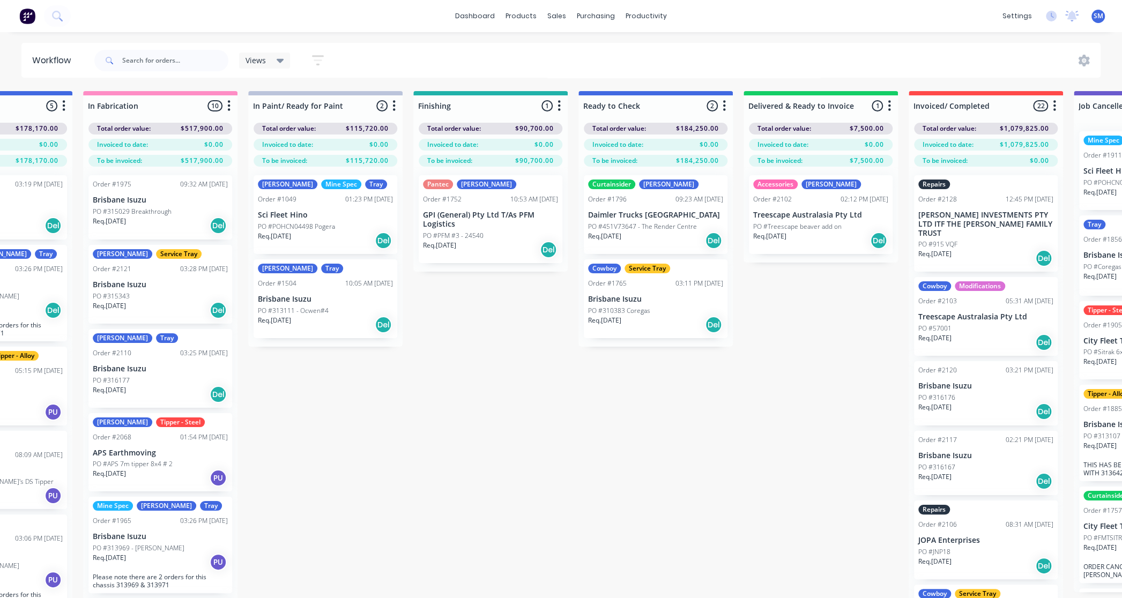
click at [762, 423] on div "Submitted 32 Status colour #273444 hex #273444 Save Cancel Summaries Total orde…" at bounding box center [528, 363] width 1943 height 545
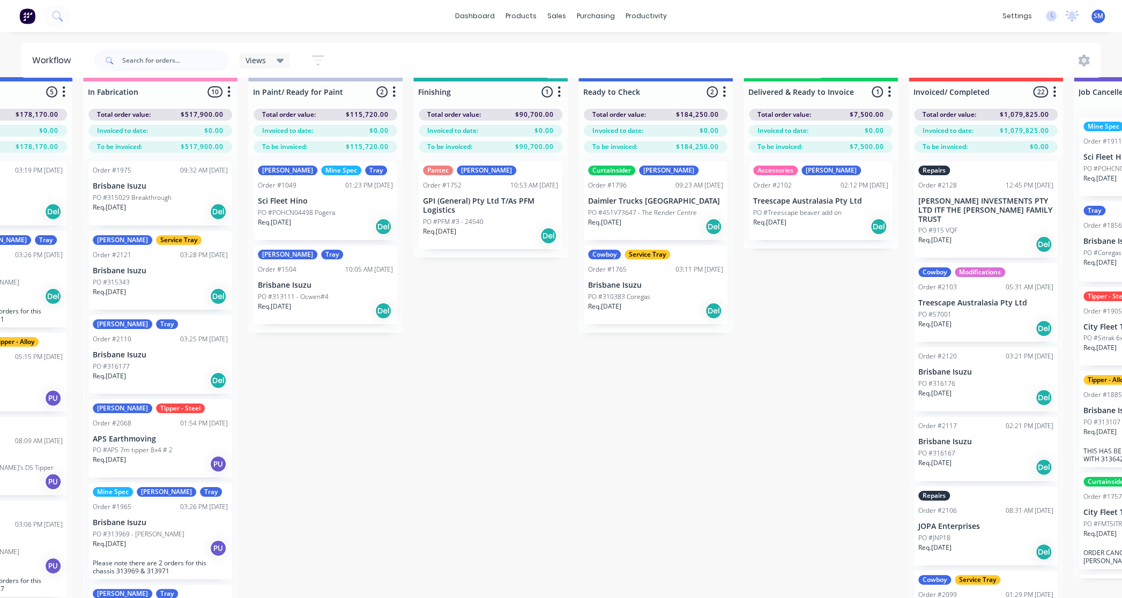
scroll to position [0, 435]
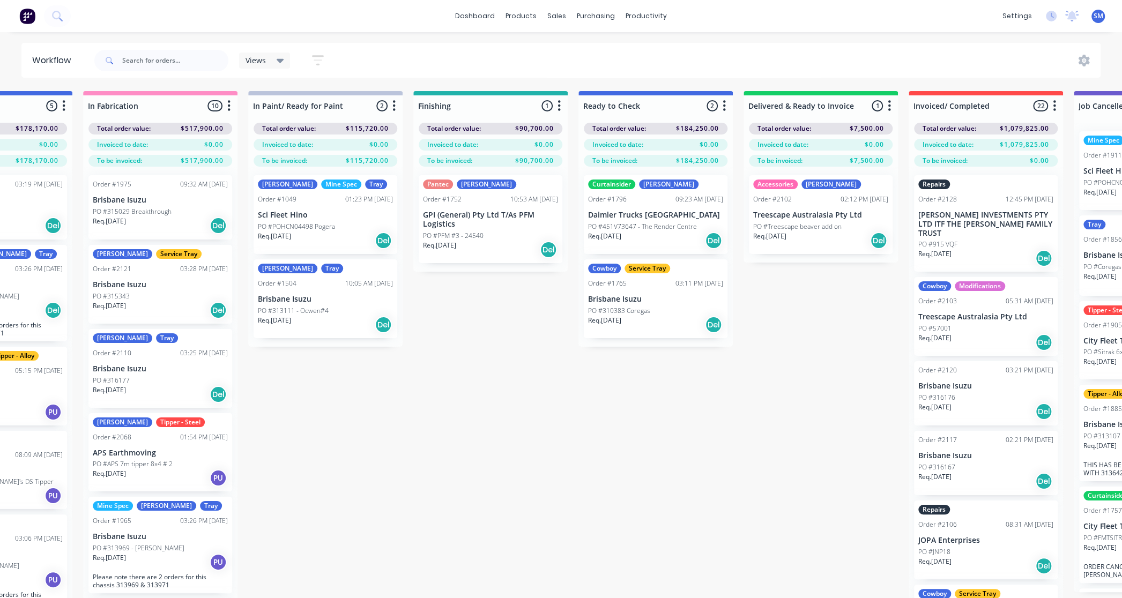
click at [431, 506] on div "Submitted 32 Status colour #273444 hex #273444 Save Cancel Summaries Total orde…" at bounding box center [528, 363] width 1943 height 545
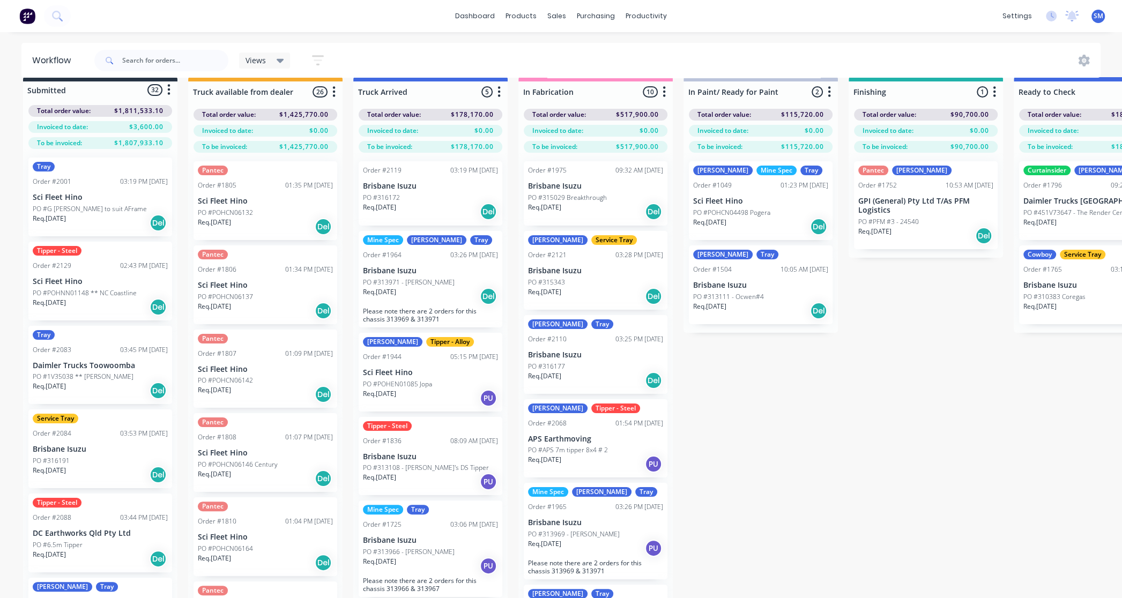
scroll to position [0, 0]
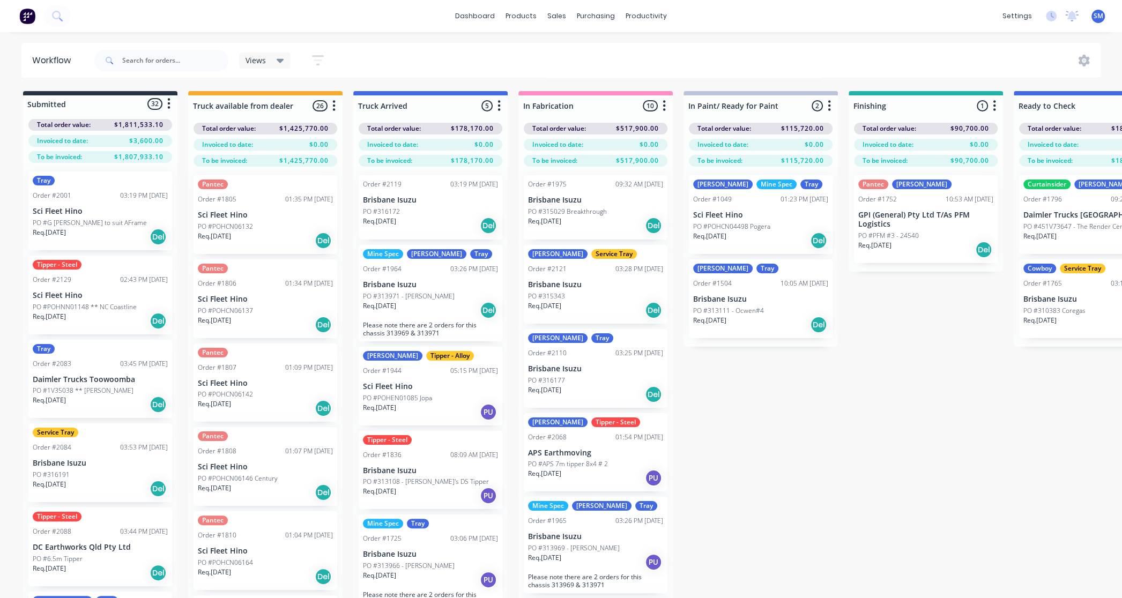
drag, startPoint x: 860, startPoint y: 56, endPoint x: 941, endPoint y: 2, distance: 97.5
click at [860, 56] on div "Views Save new view None (Default) edit Show/Hide statuses Show line item cards…" at bounding box center [596, 60] width 1009 height 32
click at [896, 24] on div "dashboard products sales purchasing productivity dashboard products Product Cat…" at bounding box center [561, 16] width 1122 height 32
click at [686, 58] on div "Views Save new view None (Default) edit Show/Hide statuses Show line item cards…" at bounding box center [596, 60] width 1009 height 32
click at [795, 434] on div "Submitted 32 Status colour #273444 hex #273444 Save Cancel Summaries Total orde…" at bounding box center [963, 363] width 1943 height 545
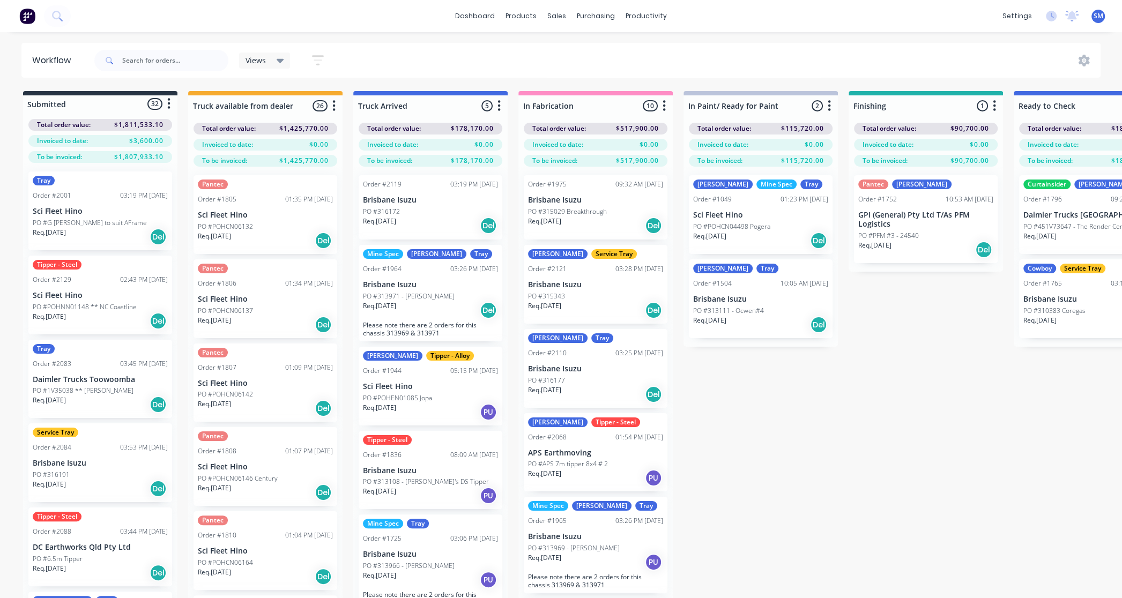
click at [807, 458] on div "Submitted 32 Status colour #273444 hex #273444 Save Cancel Summaries Total orde…" at bounding box center [963, 363] width 1943 height 545
click at [925, 458] on div "Submitted 32 Status colour #273444 hex #273444 Save Cancel Summaries Total orde…" at bounding box center [963, 363] width 1943 height 545
drag, startPoint x: 929, startPoint y: 493, endPoint x: 1112, endPoint y: 297, distance: 268.1
click at [930, 487] on div "Submitted 32 Status colour #273444 hex #273444 Save Cancel Summaries Total orde…" at bounding box center [963, 363] width 1943 height 545
click at [858, 422] on div "Submitted 32 Status colour #273444 hex #273444 Save Cancel Summaries Total orde…" at bounding box center [963, 363] width 1943 height 545
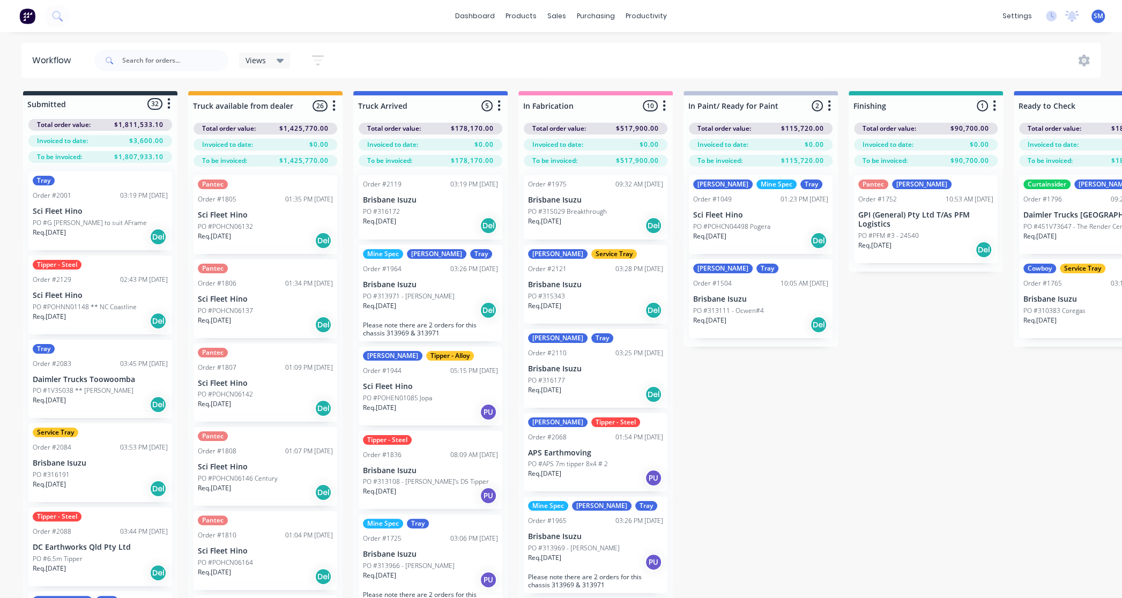
click at [832, 389] on div "Submitted 32 Status colour #273444 hex #273444 Save Cancel Summaries Total orde…" at bounding box center [963, 363] width 1943 height 545
click at [875, 532] on div "Submitted 32 Status colour #273444 hex #273444 Save Cancel Summaries Total orde…" at bounding box center [963, 363] width 1943 height 545
click at [887, 62] on div "Views Save new view None (Default) edit Show/Hide statuses Show line item cards…" at bounding box center [596, 60] width 1009 height 32
